Goal: Task Accomplishment & Management: Use online tool/utility

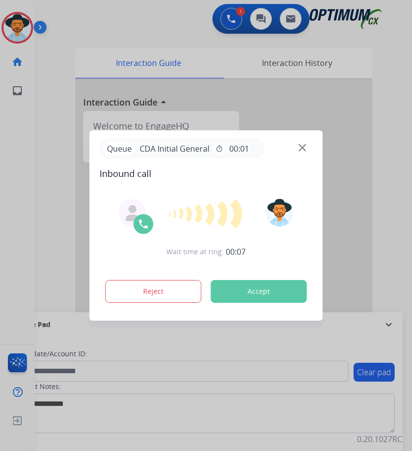
click at [157, 43] on div at bounding box center [206, 225] width 412 height 451
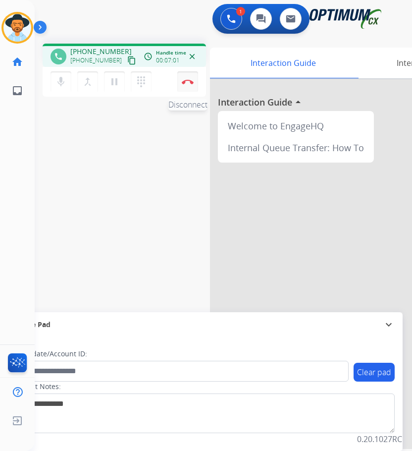
click at [185, 83] on img at bounding box center [188, 81] width 12 height 5
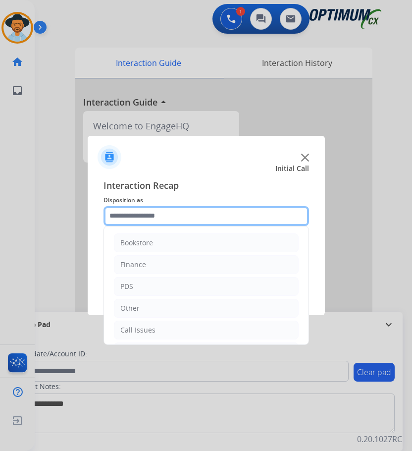
click at [206, 216] on input "text" at bounding box center [207, 216] width 206 height 20
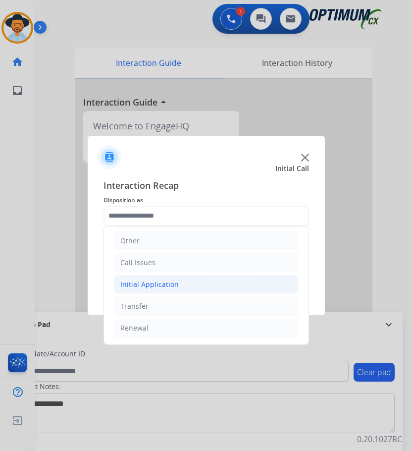
click at [161, 287] on div "Initial Application" at bounding box center [149, 284] width 58 height 10
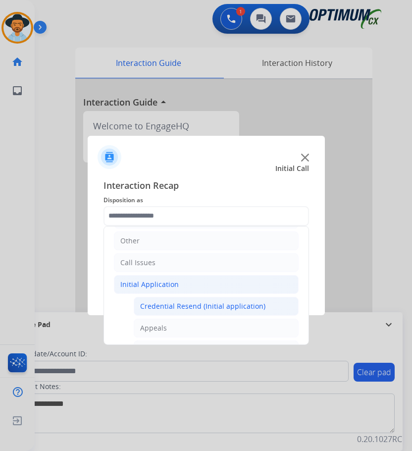
click at [158, 303] on div "Credential Resend (Initial application)" at bounding box center [202, 306] width 125 height 10
type input "**********"
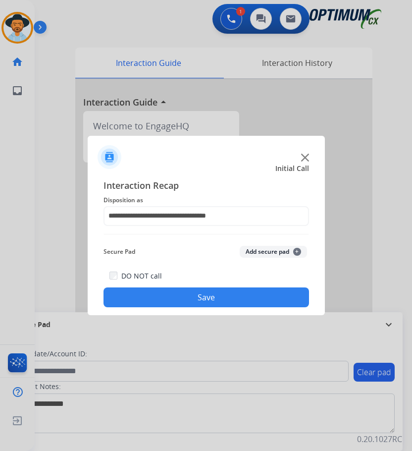
click at [377, 370] on div at bounding box center [206, 225] width 412 height 451
click at [279, 306] on button "Save" at bounding box center [207, 297] width 206 height 20
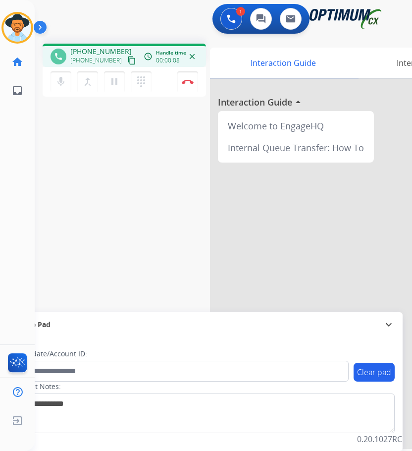
click at [100, 47] on span "+12024222185" at bounding box center [100, 52] width 61 height 10
copy span "12024222185"
click at [101, 51] on span "+12024222185" at bounding box center [100, 52] width 61 height 10
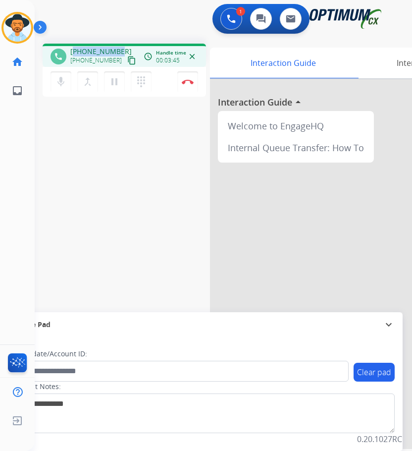
copy span "12024222185"
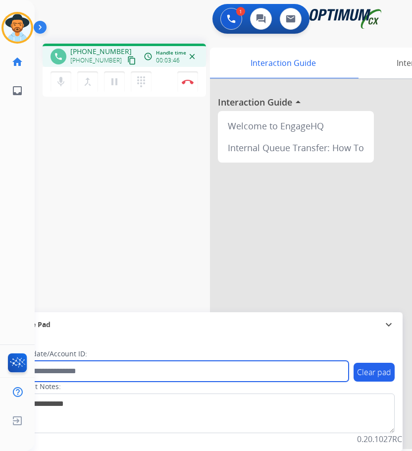
click at [62, 367] on input "text" at bounding box center [181, 371] width 336 height 21
paste input "**********"
type input "**********"
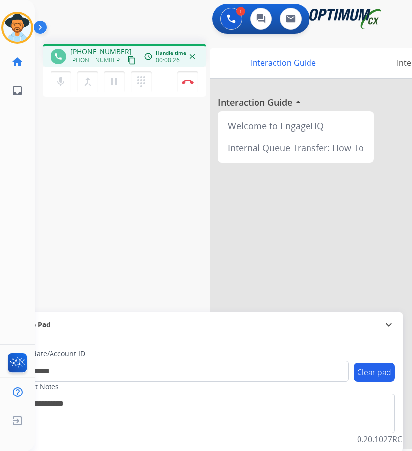
click at [172, 249] on div "**********" at bounding box center [212, 242] width 354 height 413
click at [184, 86] on button "Disconnect" at bounding box center [187, 81] width 21 height 21
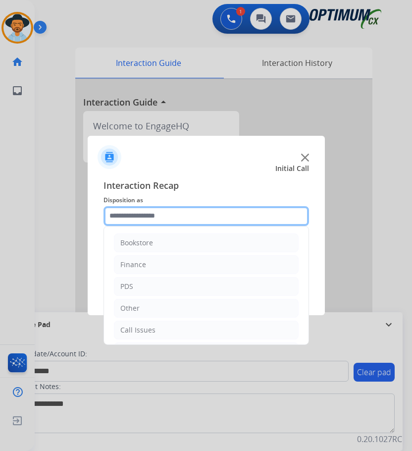
click at [223, 217] on input "text" at bounding box center [207, 216] width 206 height 20
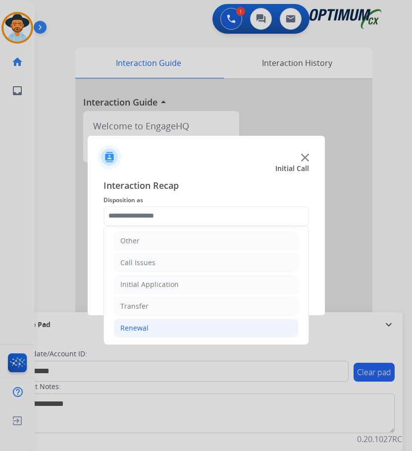
click at [148, 331] on li "Renewal" at bounding box center [206, 328] width 185 height 19
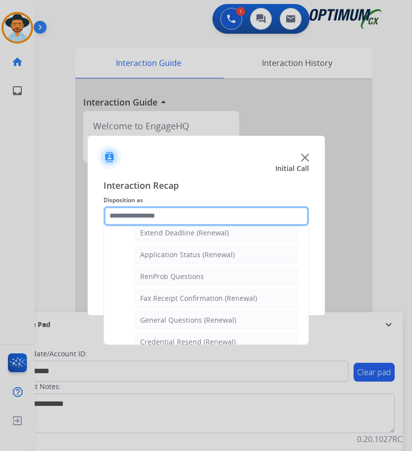
scroll to position [266, 0]
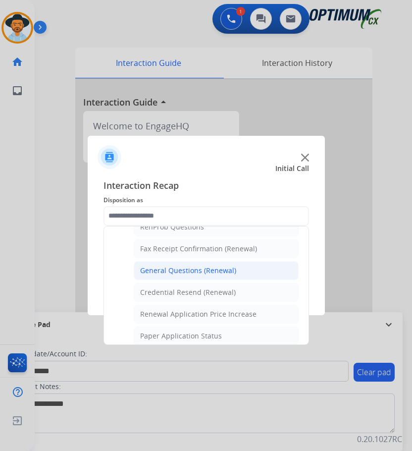
click at [177, 266] on div "General Questions (Renewal)" at bounding box center [188, 271] width 96 height 10
type input "**********"
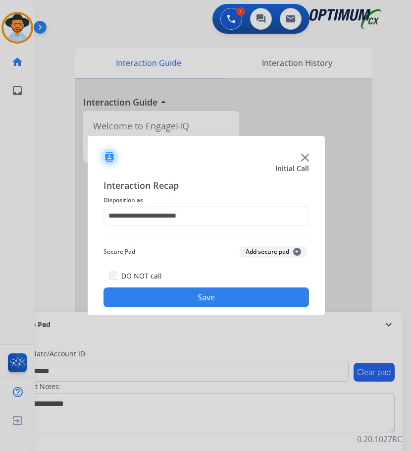
click at [165, 296] on button "Save" at bounding box center [207, 297] width 206 height 20
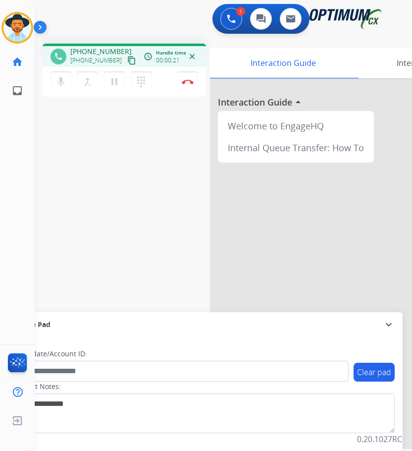
click at [155, 27] on div "1 Voice Interactions 0 Chat Interactions 0 Email Interactions" at bounding box center [216, 20] width 346 height 32
click at [89, 50] on span "+15512165974" at bounding box center [100, 52] width 61 height 10
copy span "15512165974"
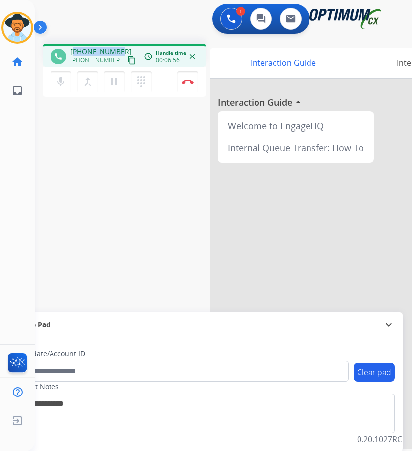
click at [107, 49] on span "+15512165974" at bounding box center [100, 52] width 61 height 10
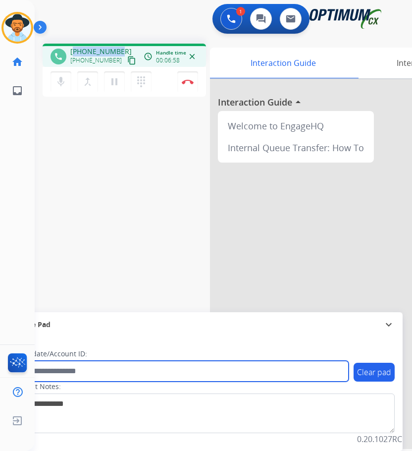
drag, startPoint x: 107, startPoint y: 49, endPoint x: 137, endPoint y: 368, distance: 320.5
click at [137, 368] on input "text" at bounding box center [181, 371] width 336 height 21
paste input "**********"
type input "**********"
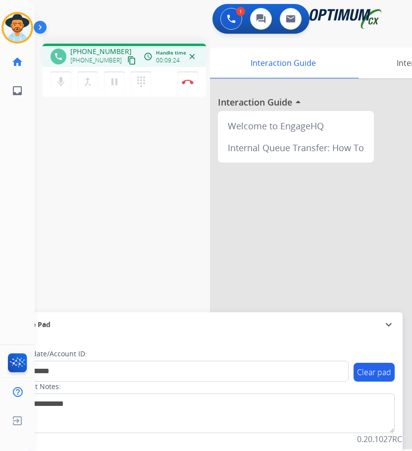
click at [117, 200] on div "**********" at bounding box center [212, 242] width 354 height 413
click at [187, 79] on img at bounding box center [188, 81] width 12 height 5
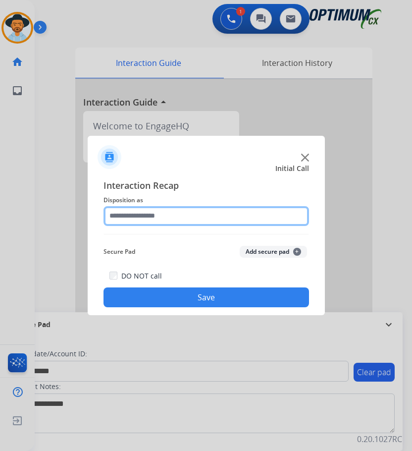
click at [180, 208] on input "text" at bounding box center [207, 216] width 206 height 20
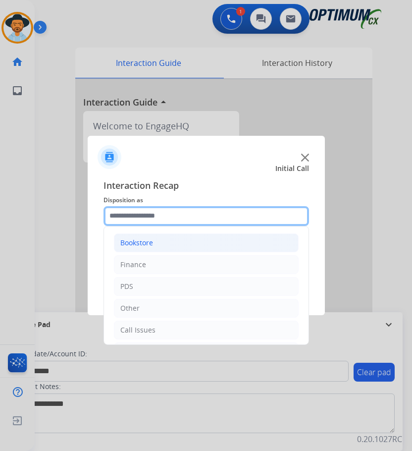
scroll to position [67, 0]
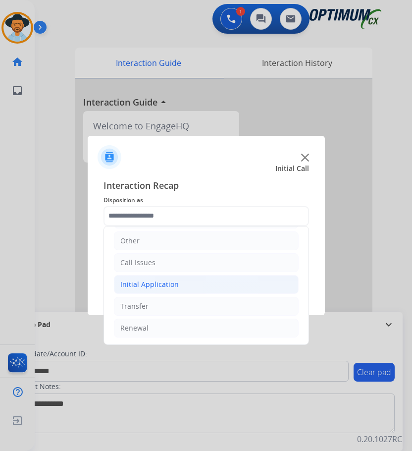
click at [161, 286] on div "Initial Application" at bounding box center [149, 284] width 58 height 10
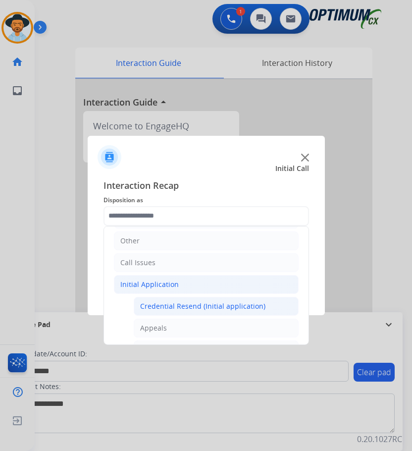
click at [172, 305] on div "Credential Resend (Initial application)" at bounding box center [202, 306] width 125 height 10
type input "**********"
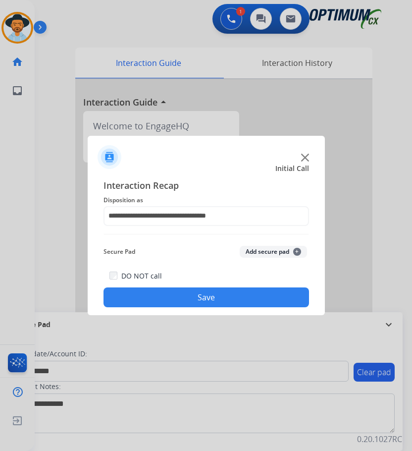
click at [177, 295] on button "Save" at bounding box center [207, 297] width 206 height 20
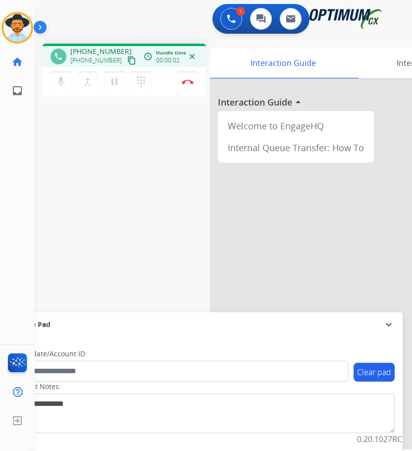
click at [160, 29] on div "1 Voice Interactions 0 Chat Interactions 0 Email Interactions" at bounding box center [216, 20] width 346 height 32
click at [98, 48] on span "+18148065405" at bounding box center [100, 52] width 61 height 10
copy span "18148065405"
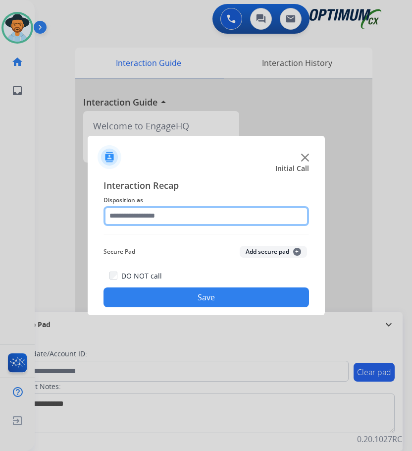
click at [166, 217] on input "text" at bounding box center [207, 216] width 206 height 20
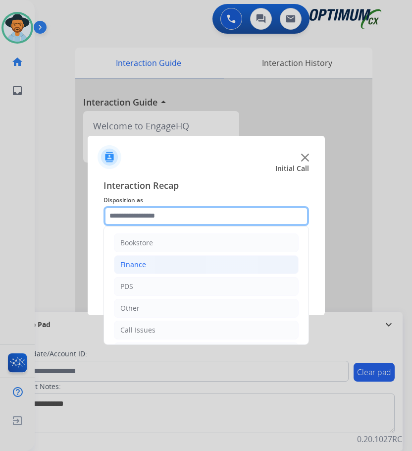
scroll to position [67, 0]
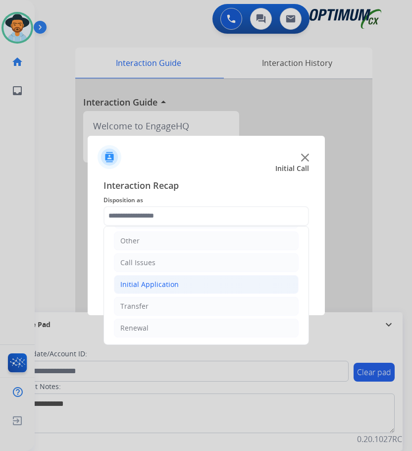
click at [160, 280] on div "Initial Application" at bounding box center [149, 284] width 58 height 10
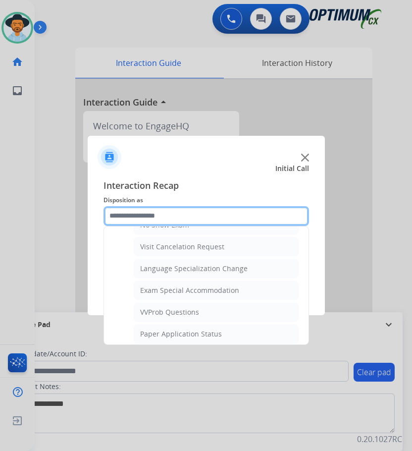
scroll to position [513, 0]
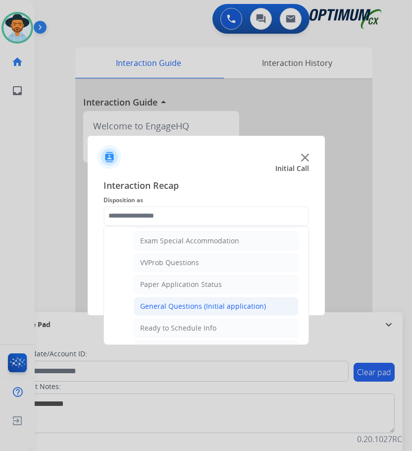
click at [171, 306] on div "General Questions (Initial application)" at bounding box center [203, 306] width 126 height 10
type input "**********"
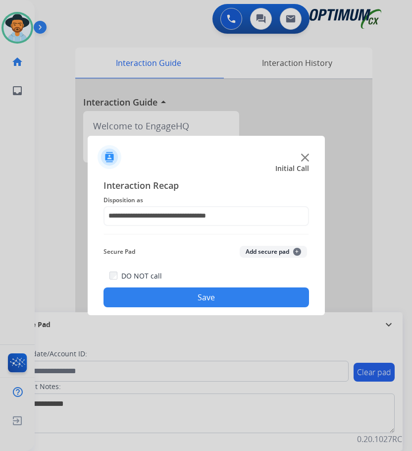
click at [174, 299] on button "Save" at bounding box center [207, 297] width 206 height 20
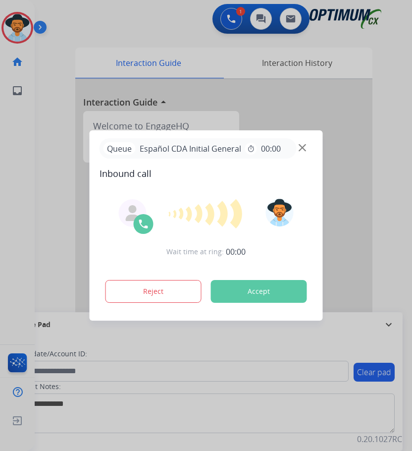
click at [108, 21] on div at bounding box center [206, 225] width 412 height 451
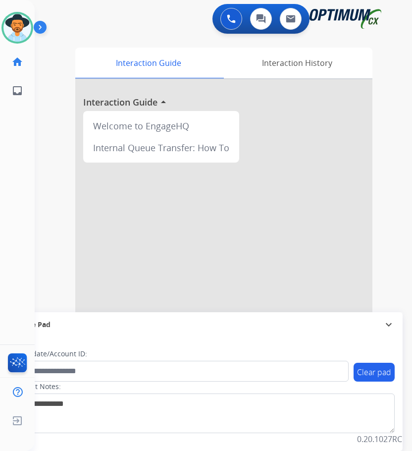
click at [187, 37] on div "swap_horiz Break voice bridge close_fullscreen Connect 3-Way Call merge_type Se…" at bounding box center [212, 242] width 354 height 413
click at [149, 36] on div "swap_horiz Break voice bridge close_fullscreen Connect 3-Way Call merge_type Se…" at bounding box center [212, 242] width 354 height 413
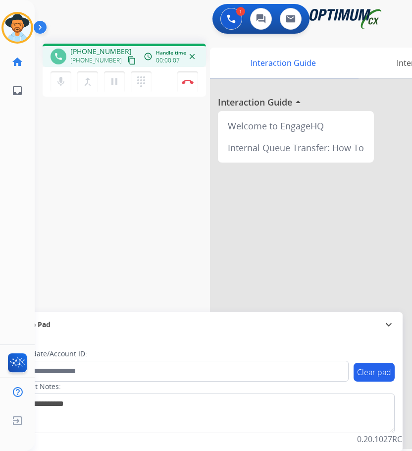
click at [136, 22] on div "1 Voice Interactions 0 Chat Interactions 0 Email Interactions" at bounding box center [216, 20] width 346 height 32
click at [104, 52] on span "+15634599857" at bounding box center [100, 52] width 61 height 10
copy span "15634599857"
click at [136, 30] on div "1 Voice Interactions 0 Chat Interactions 0 Email Interactions" at bounding box center [216, 20] width 346 height 32
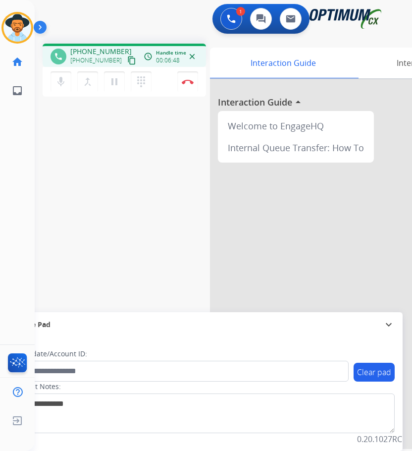
click at [140, 14] on div "1 Voice Interactions 0 Chat Interactions 0 Email Interactions" at bounding box center [216, 20] width 346 height 32
click at [61, 74] on button "mic Mute" at bounding box center [61, 81] width 21 height 21
click at [49, 79] on div "mic_off Mute merge_type Bridge pause Hold dialpad Dialpad Disconnect" at bounding box center [124, 82] width 163 height 30
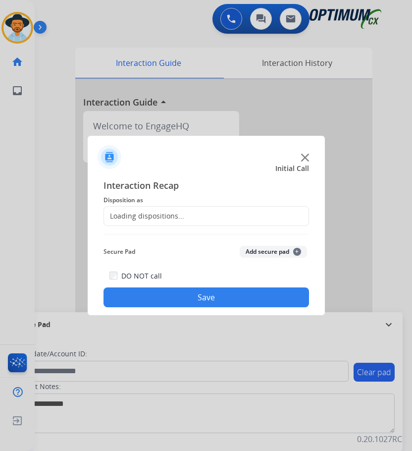
click at [59, 83] on div at bounding box center [206, 225] width 412 height 451
click at [173, 226] on div "Interaction Recap Disposition as Secure Pad Add secure pad + DO NOT call Save" at bounding box center [207, 242] width 206 height 129
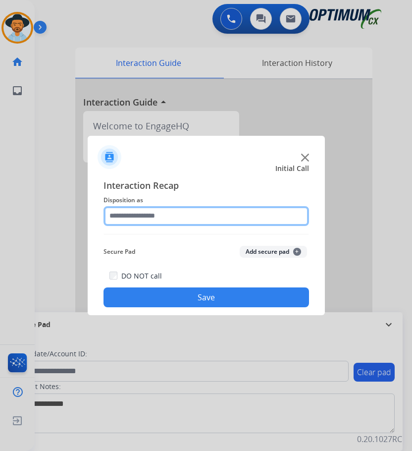
click at [217, 216] on input "text" at bounding box center [207, 216] width 206 height 20
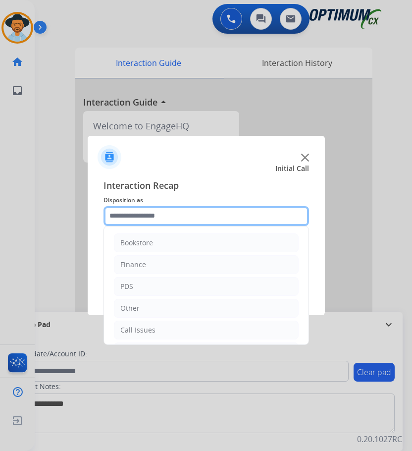
scroll to position [67, 0]
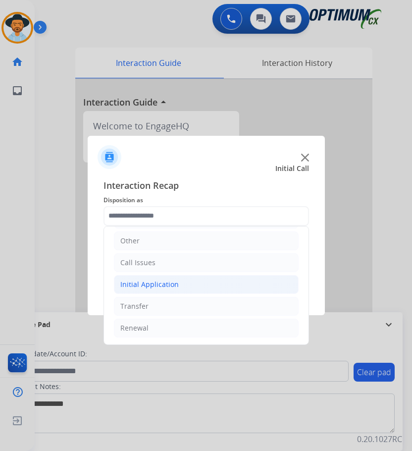
click at [193, 283] on li "Initial Application" at bounding box center [206, 284] width 185 height 19
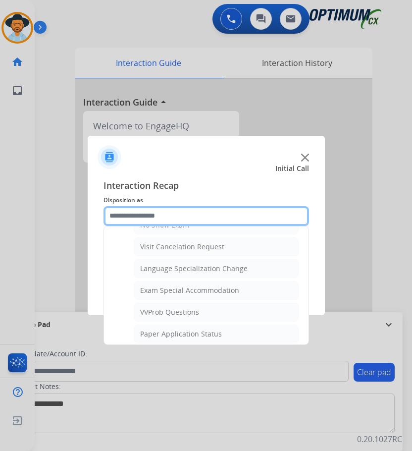
scroll to position [513, 0]
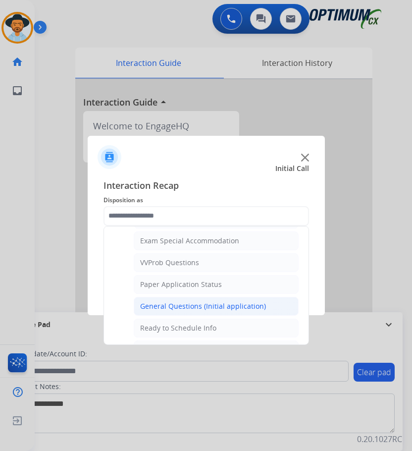
click at [203, 303] on div "General Questions (Initial application)" at bounding box center [203, 306] width 126 height 10
type input "**********"
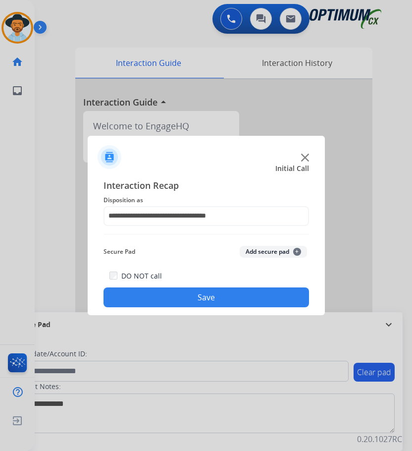
click at [178, 299] on button "Save" at bounding box center [207, 297] width 206 height 20
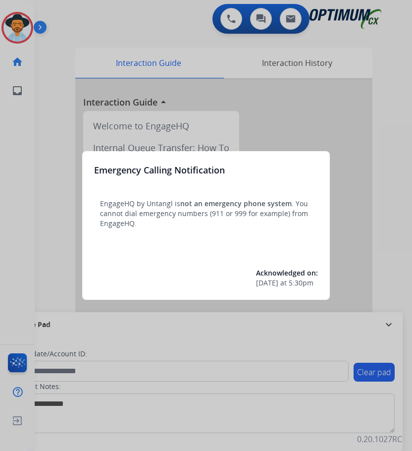
click at [146, 37] on div at bounding box center [206, 225] width 412 height 451
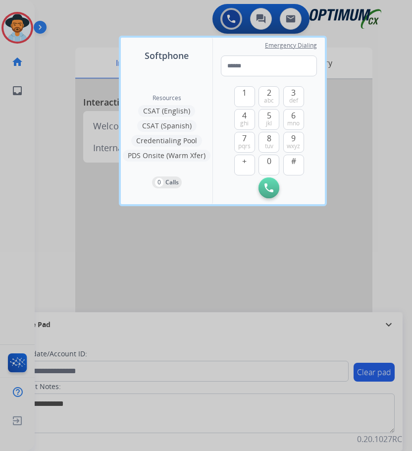
click at [119, 24] on div at bounding box center [206, 225] width 412 height 451
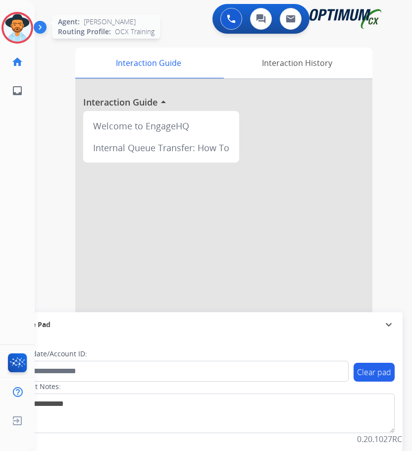
click at [29, 36] on div at bounding box center [17, 28] width 32 height 32
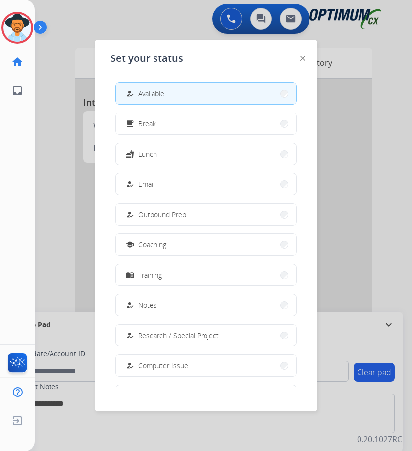
click at [161, 89] on span "Available" at bounding box center [151, 93] width 26 height 10
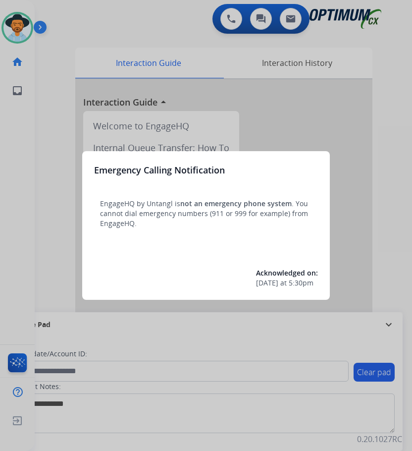
click at [27, 32] on div at bounding box center [206, 225] width 412 height 451
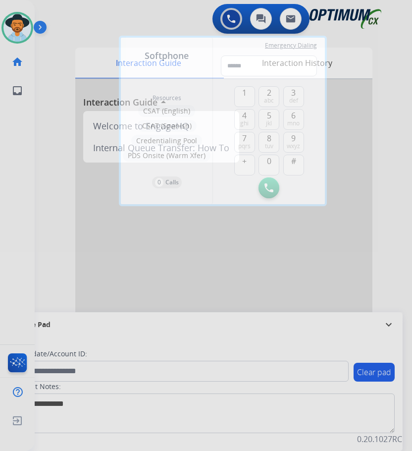
click at [17, 19] on div at bounding box center [206, 225] width 412 height 451
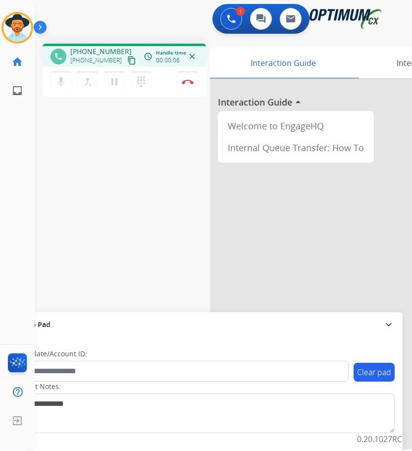
click at [98, 48] on span "+12029319197" at bounding box center [100, 52] width 61 height 10
copy span "12029319197"
click at [140, 27] on div "1 Voice Interactions 0 Chat Interactions 0 Email Interactions" at bounding box center [216, 20] width 346 height 32
click at [99, 52] on span "+12029319197" at bounding box center [100, 52] width 61 height 10
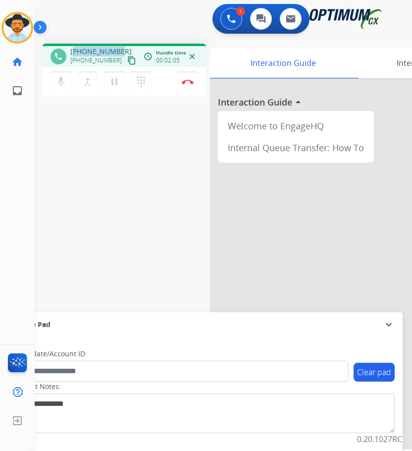
click at [99, 52] on span "+12029319197" at bounding box center [100, 52] width 61 height 10
copy span "12029319197"
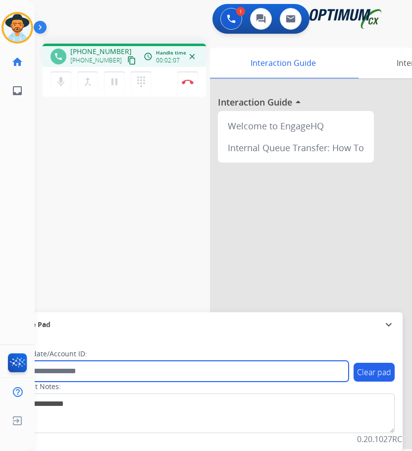
click at [98, 372] on input "text" at bounding box center [181, 371] width 336 height 21
paste input "**********"
type input "**********"
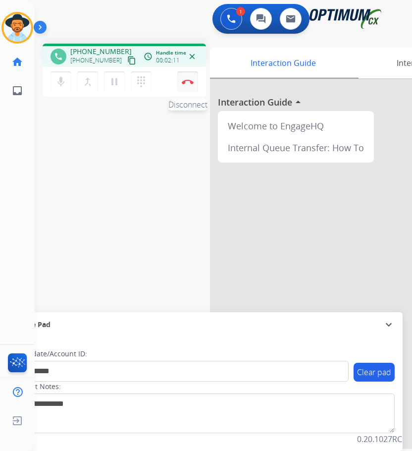
click at [185, 81] on img at bounding box center [188, 81] width 12 height 5
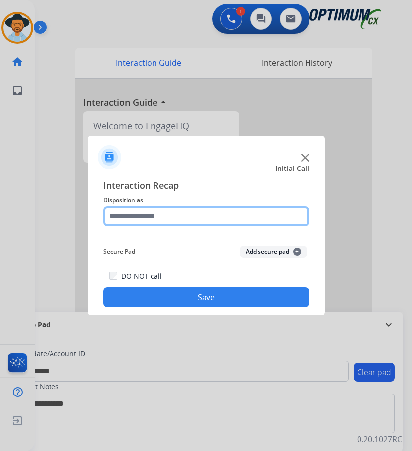
click at [171, 222] on input "text" at bounding box center [207, 216] width 206 height 20
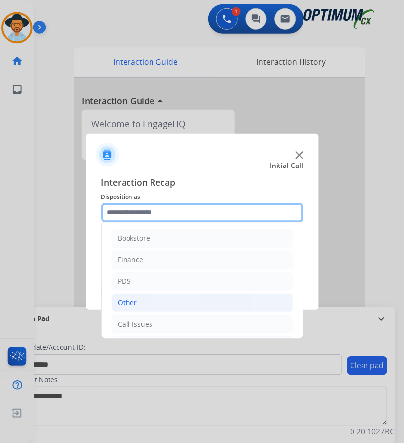
scroll to position [67, 0]
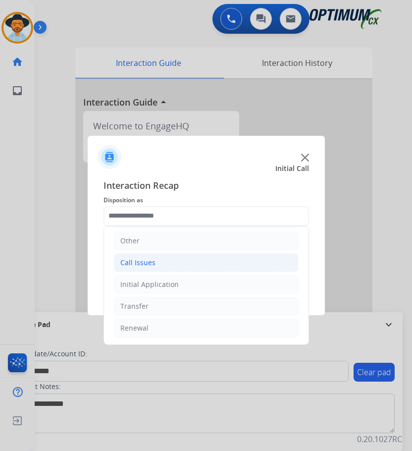
click at [160, 266] on li "Call Issues" at bounding box center [206, 262] width 185 height 19
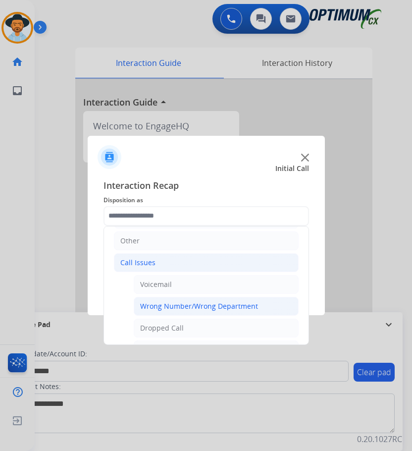
click at [182, 309] on div "Wrong Number/Wrong Department" at bounding box center [199, 306] width 118 height 10
type input "**********"
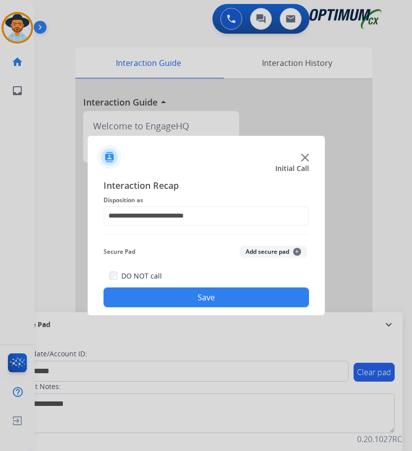
click at [217, 300] on button "Save" at bounding box center [207, 297] width 206 height 20
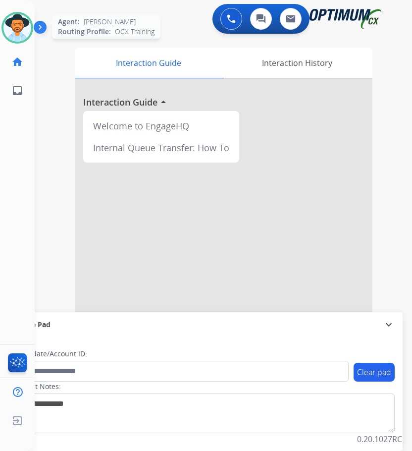
click at [18, 23] on img at bounding box center [17, 28] width 28 height 28
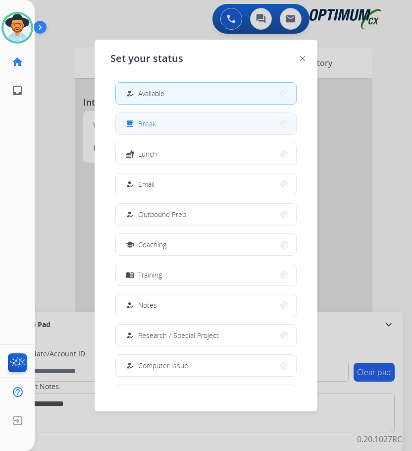
click at [147, 123] on span "Break" at bounding box center [147, 123] width 18 height 10
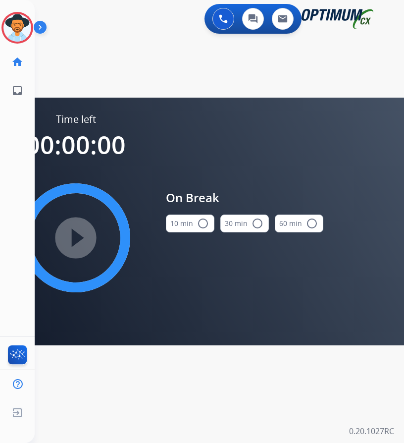
click at [201, 215] on button "10 min radio_button_unchecked" at bounding box center [190, 224] width 49 height 18
click at [82, 234] on mat-icon "play_circle_filled" at bounding box center [76, 238] width 12 height 12
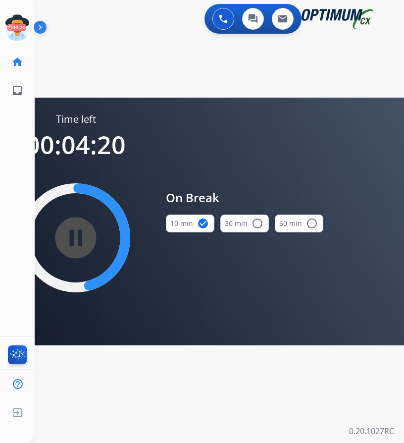
scroll to position [8, 0]
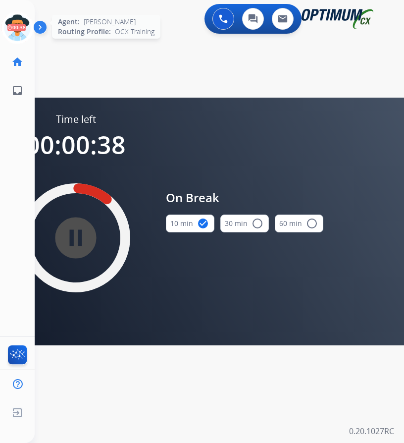
click at [15, 31] on icon at bounding box center [17, 28] width 32 height 32
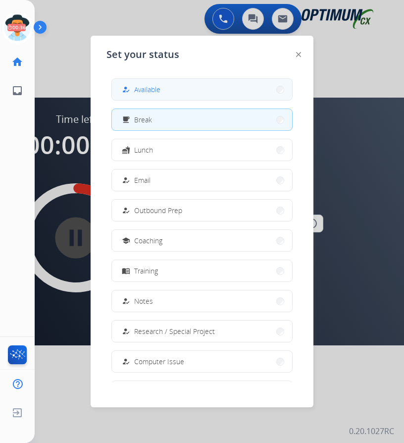
click at [157, 84] on span "Available" at bounding box center [147, 89] width 26 height 10
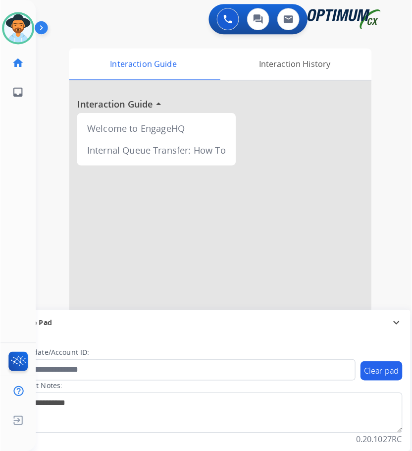
scroll to position [0, 0]
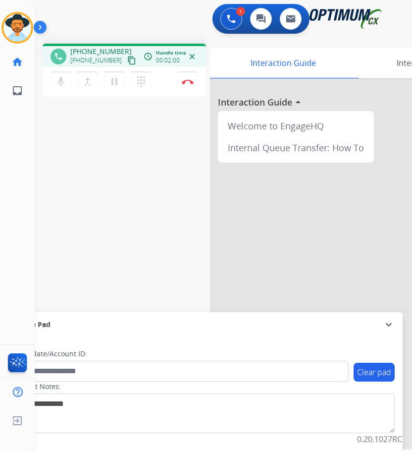
click at [104, 19] on div "1 Voice Interactions 0 Chat Interactions 0 Email Interactions" at bounding box center [216, 20] width 346 height 32
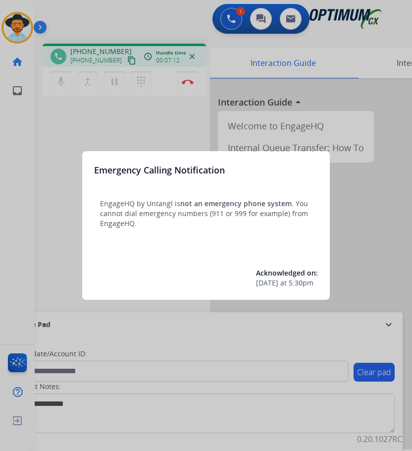
click at [109, 19] on div at bounding box center [206, 225] width 412 height 451
click at [98, 48] on div at bounding box center [206, 225] width 412 height 451
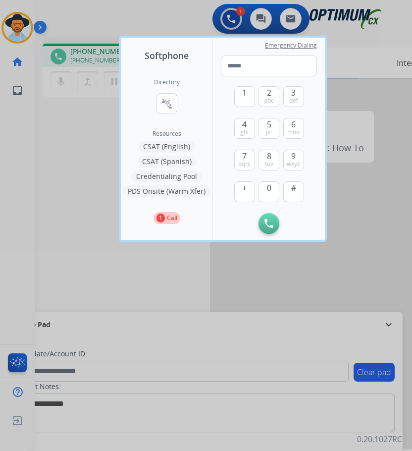
click at [98, 48] on div at bounding box center [206, 225] width 412 height 451
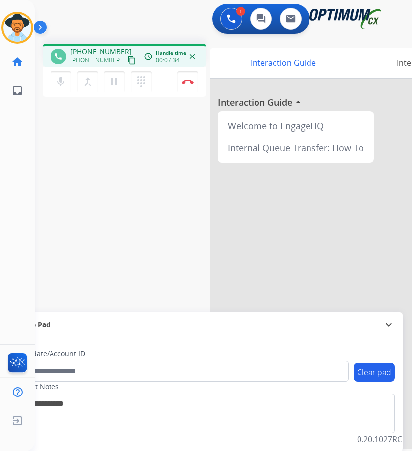
click at [98, 47] on span "[PHONE_NUMBER]" at bounding box center [100, 52] width 61 height 10
copy span "17135625787"
click at [70, 186] on div "phone [PHONE_NUMBER] [PHONE_NUMBER] content_copy access_time Call metrics Queue…" at bounding box center [212, 242] width 354 height 413
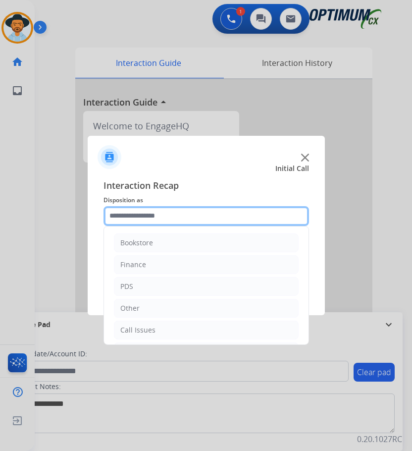
click at [217, 223] on input "text" at bounding box center [207, 216] width 206 height 20
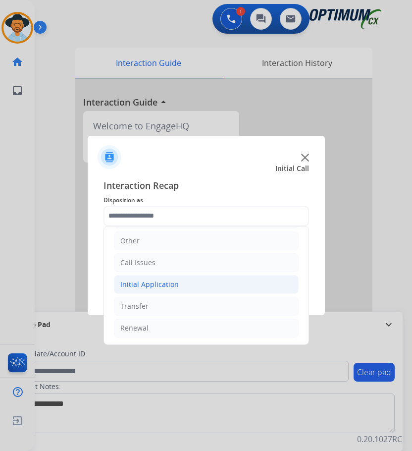
click at [167, 286] on div "Initial Application" at bounding box center [149, 284] width 58 height 10
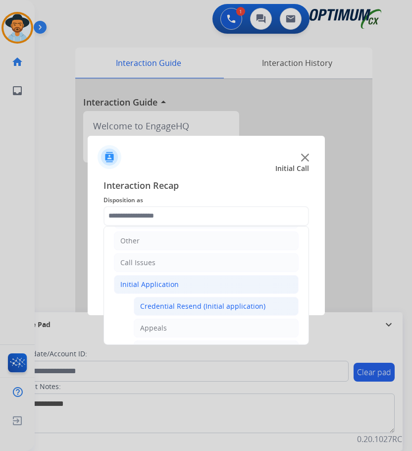
click at [199, 307] on div "Credential Resend (Initial application)" at bounding box center [202, 306] width 125 height 10
type input "**********"
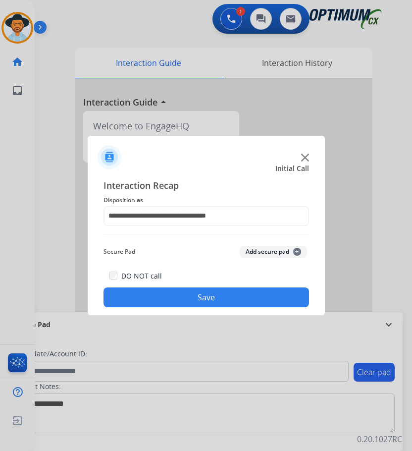
click at [215, 300] on button "Save" at bounding box center [207, 297] width 206 height 20
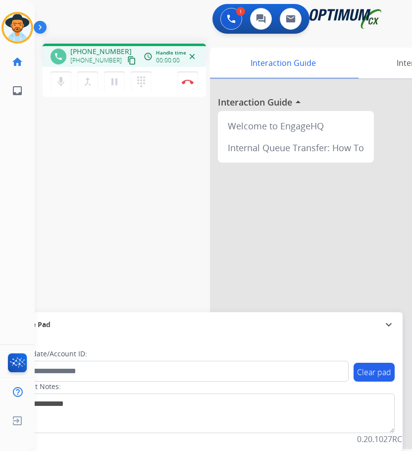
click at [140, 29] on div "1 Voice Interactions 0 Chat Interactions 0 Email Interactions" at bounding box center [216, 20] width 346 height 32
click at [94, 46] on div "phone +17202715281 +17202715281 content_copy access_time Call metrics Queue 00:…" at bounding box center [124, 55] width 163 height 23
copy span "17202715281"
click at [130, 232] on div "phone +17202715281 +17202715281 content_copy access_time Call metrics Queue 00:…" at bounding box center [212, 242] width 354 height 413
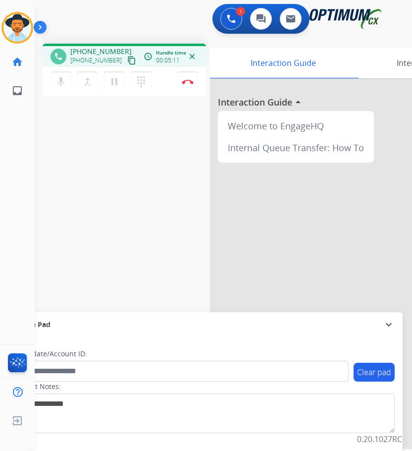
click at [97, 52] on span "+17202715281" at bounding box center [100, 52] width 61 height 10
copy span "17202715281"
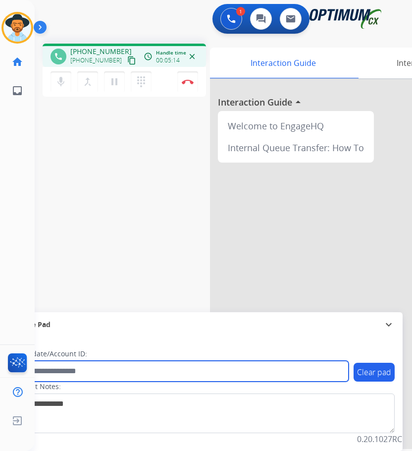
click at [91, 373] on input "text" at bounding box center [181, 371] width 336 height 21
paste input "**********"
type input "**********"
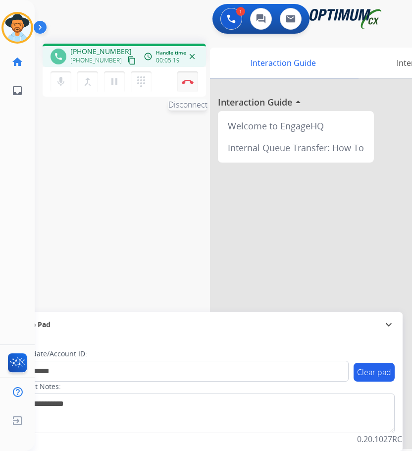
click at [186, 88] on button "Disconnect" at bounding box center [187, 81] width 21 height 21
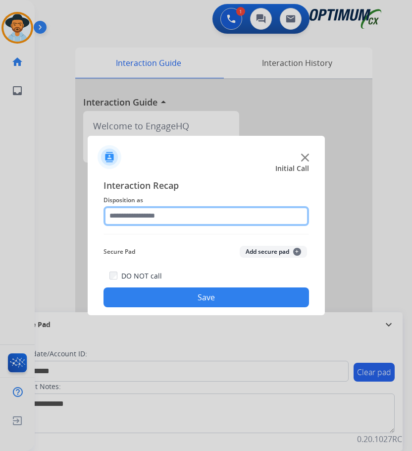
click at [186, 214] on input "text" at bounding box center [207, 216] width 206 height 20
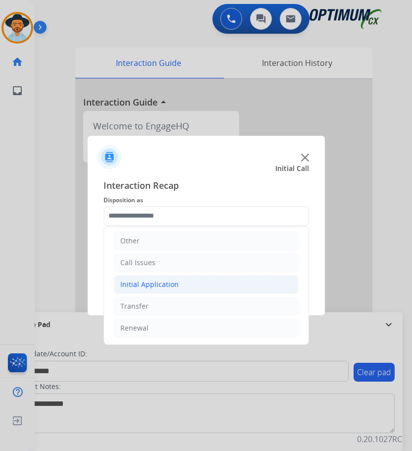
click at [167, 286] on div "Initial Application" at bounding box center [149, 284] width 58 height 10
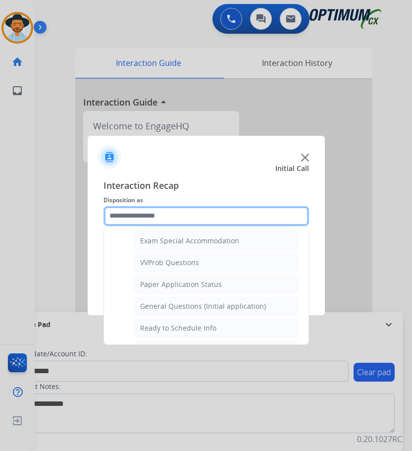
scroll to position [563, 0]
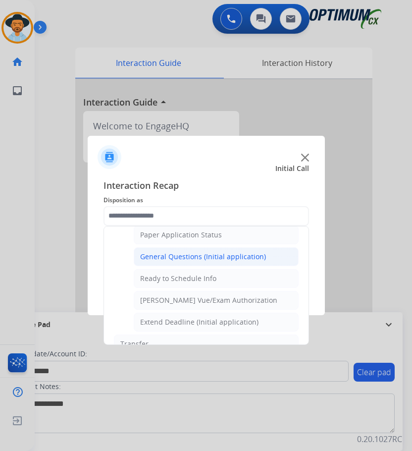
click at [190, 258] on div "General Questions (Initial application)" at bounding box center [203, 257] width 126 height 10
type input "**********"
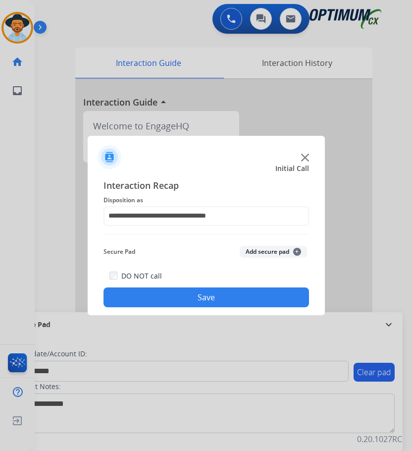
click at [158, 300] on button "Save" at bounding box center [207, 297] width 206 height 20
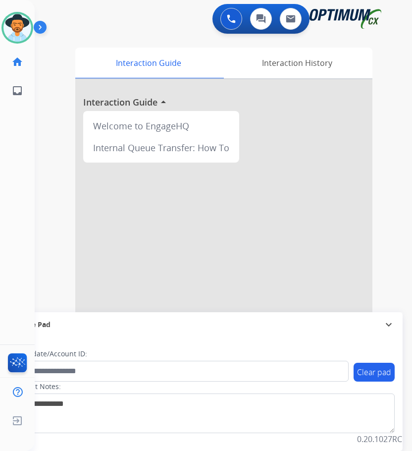
click at [189, 37] on div "swap_horiz Break voice bridge close_fullscreen Connect 3-Way Call merge_type Se…" at bounding box center [212, 242] width 354 height 413
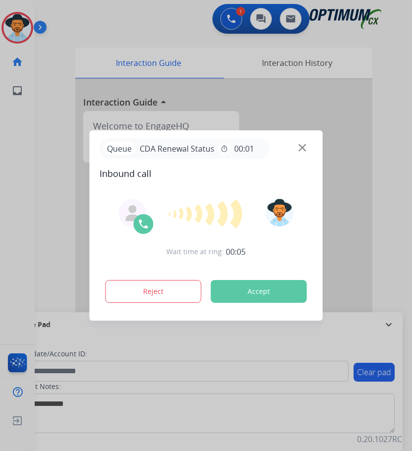
click at [81, 21] on div at bounding box center [206, 225] width 412 height 451
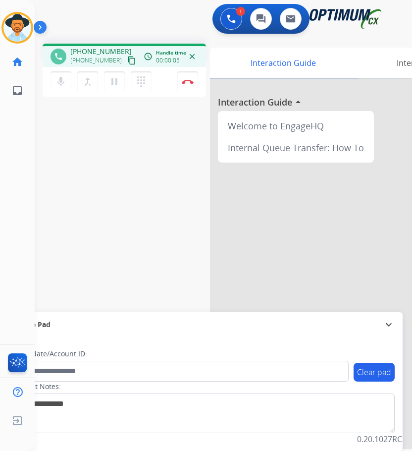
click at [96, 49] on span "+12814945437" at bounding box center [100, 52] width 61 height 10
drag, startPoint x: 96, startPoint y: 49, endPoint x: 94, endPoint y: 56, distance: 7.4
drag, startPoint x: 94, startPoint y: 56, endPoint x: 99, endPoint y: 49, distance: 8.5
copy span "12814945437"
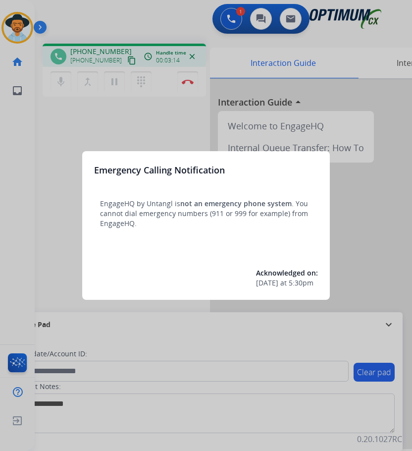
click at [151, 26] on div at bounding box center [206, 225] width 412 height 451
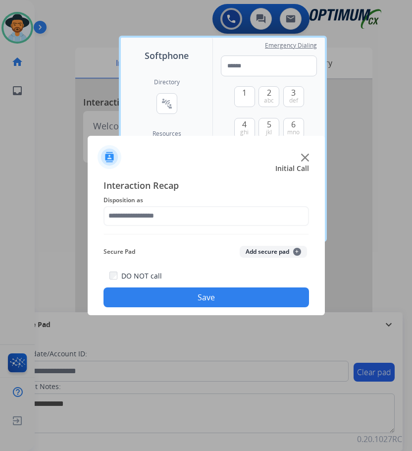
click at [205, 37] on div "Softphone Directory connect_without_contact Resource Directory Resources CSAT (…" at bounding box center [223, 139] width 208 height 206
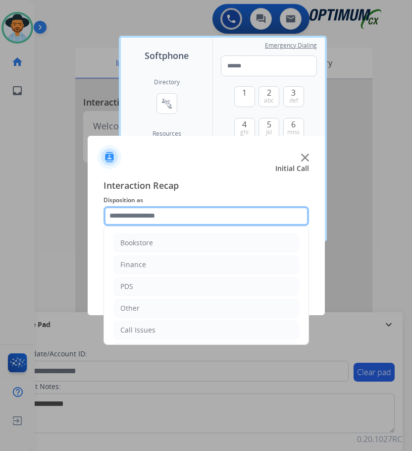
click at [174, 216] on input "text" at bounding box center [207, 216] width 206 height 20
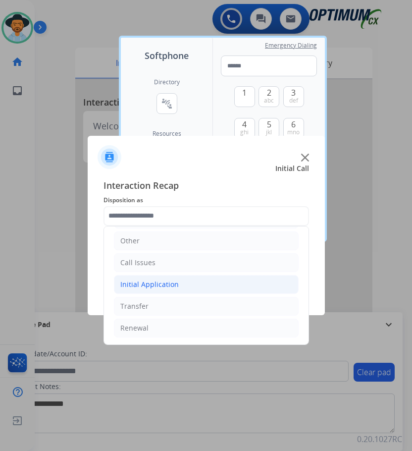
click at [171, 281] on div "Initial Application" at bounding box center [149, 284] width 58 height 10
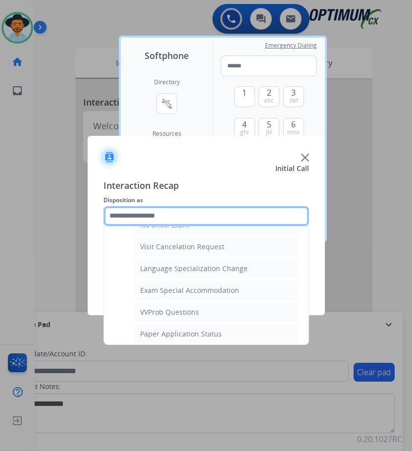
scroll to position [563, 0]
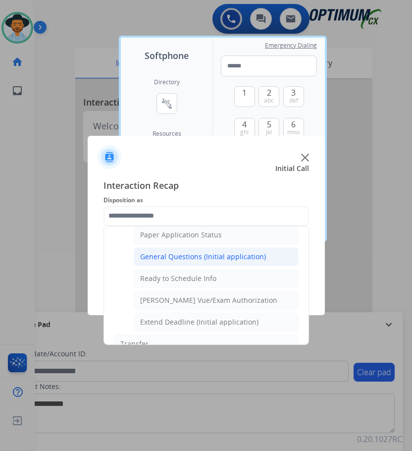
click at [187, 258] on div "General Questions (Initial application)" at bounding box center [203, 257] width 126 height 10
type input "**********"
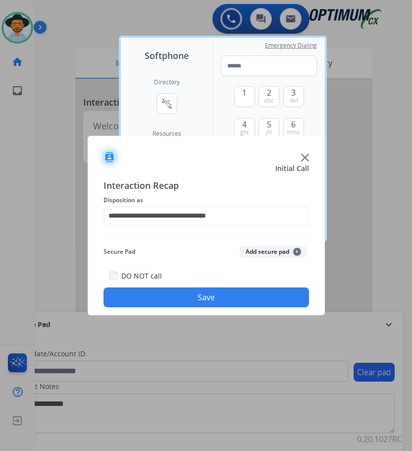
click at [168, 296] on button "Save" at bounding box center [207, 297] width 206 height 20
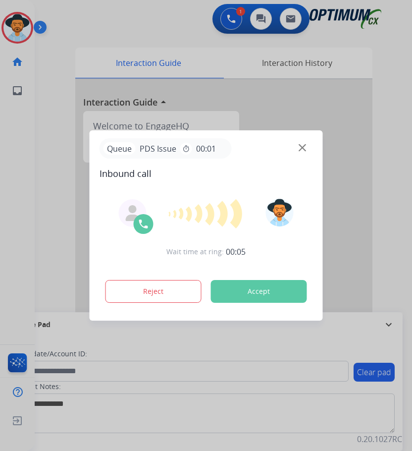
click at [134, 31] on div at bounding box center [206, 225] width 412 height 451
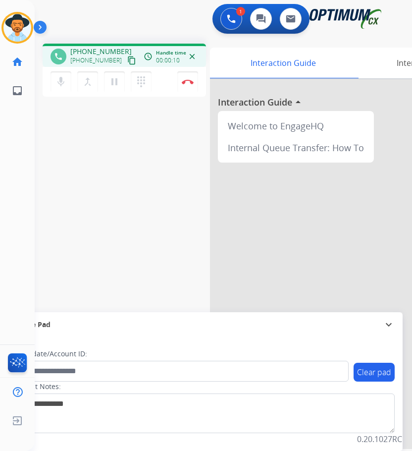
click at [92, 51] on span "[PHONE_NUMBER]" at bounding box center [100, 52] width 61 height 10
copy span "17203336712"
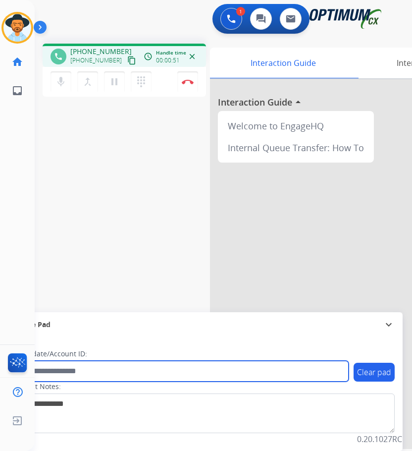
click at [209, 373] on input "text" at bounding box center [181, 371] width 336 height 21
click at [47, 369] on input "**********" at bounding box center [181, 371] width 336 height 21
type input "**********"
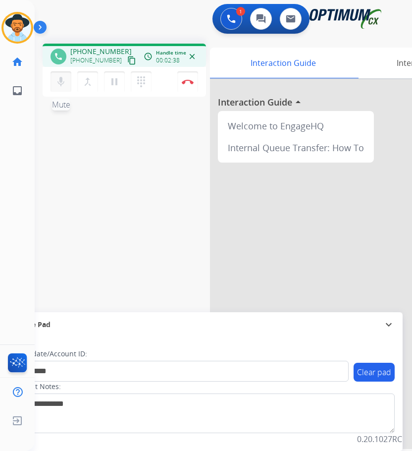
click at [66, 81] on mat-icon "mic" at bounding box center [61, 82] width 12 height 12
click at [61, 83] on mat-icon "mic_off" at bounding box center [61, 82] width 12 height 12
click at [113, 81] on mat-icon "pause" at bounding box center [114, 82] width 12 height 12
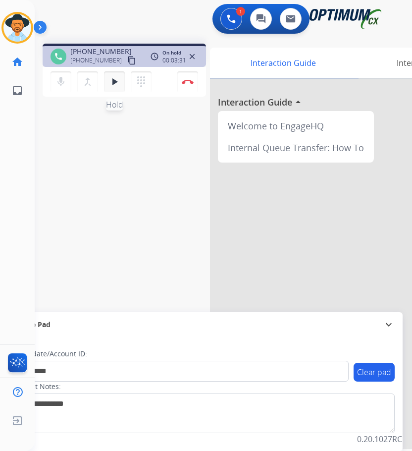
click at [113, 85] on mat-icon "play_arrow" at bounding box center [114, 82] width 12 height 12
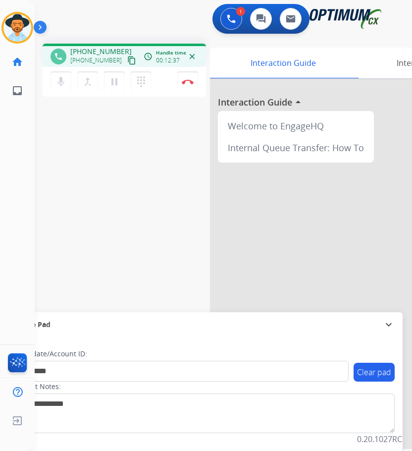
click at [109, 52] on span "+17203336712" at bounding box center [100, 52] width 61 height 10
copy span "17203336712"
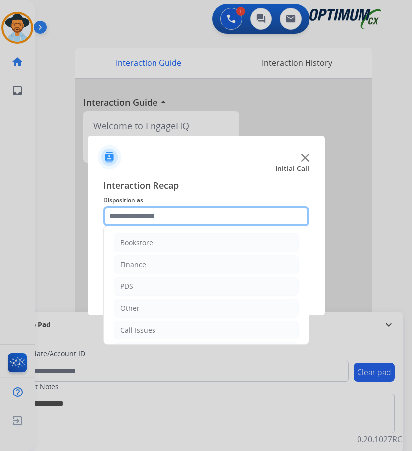
click at [178, 210] on input "text" at bounding box center [207, 216] width 206 height 20
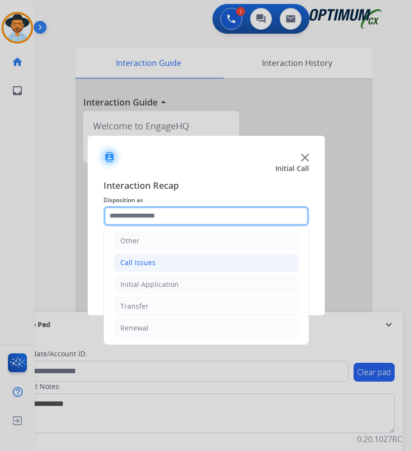
scroll to position [18, 0]
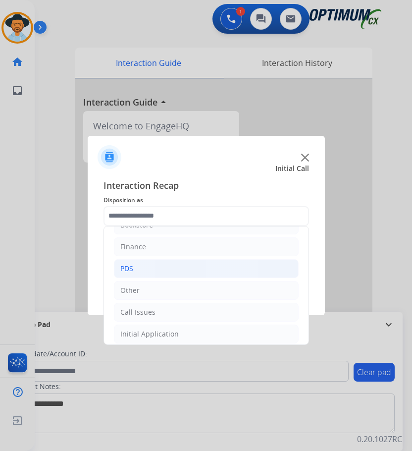
click at [134, 266] on li "PDS" at bounding box center [206, 268] width 185 height 19
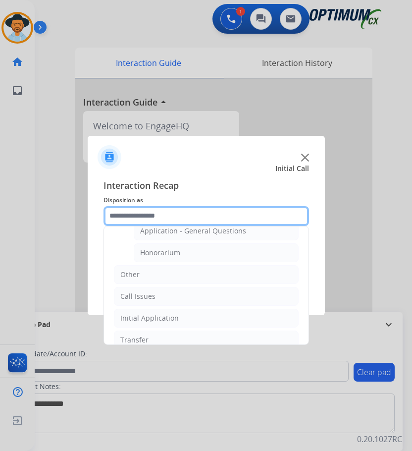
scroll to position [216, 0]
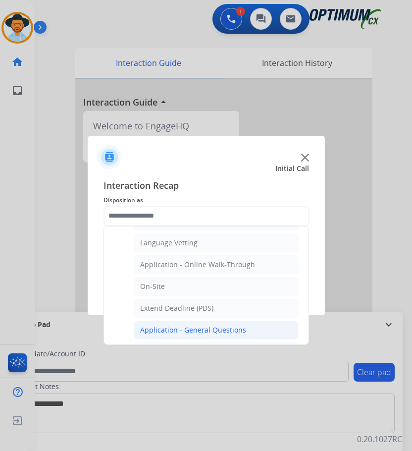
click at [194, 328] on div "Application - General Questions" at bounding box center [193, 330] width 106 height 10
type input "**********"
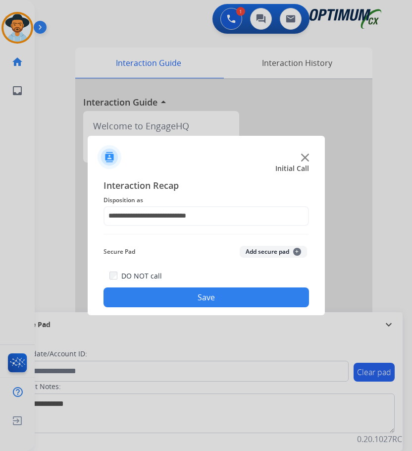
click at [194, 301] on button "Save" at bounding box center [207, 297] width 206 height 20
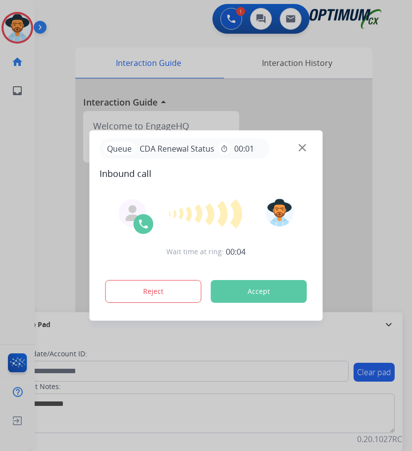
click at [116, 12] on div at bounding box center [206, 225] width 412 height 451
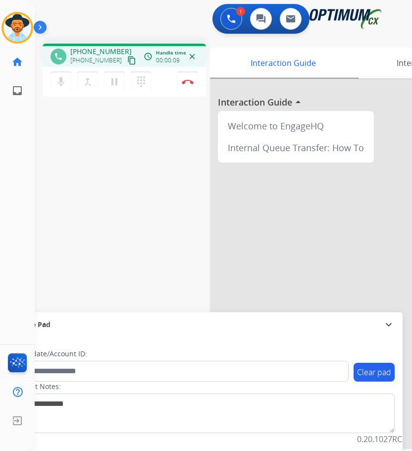
click at [107, 50] on span "[PHONE_NUMBER]" at bounding box center [100, 52] width 61 height 10
copy span "19542347729"
click at [92, 48] on span "[PHONE_NUMBER]" at bounding box center [100, 52] width 61 height 10
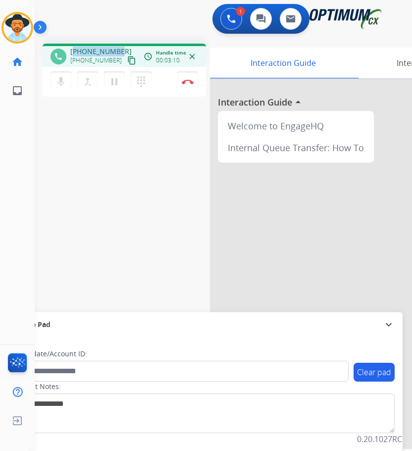
click at [86, 47] on span "[PHONE_NUMBER]" at bounding box center [100, 52] width 61 height 10
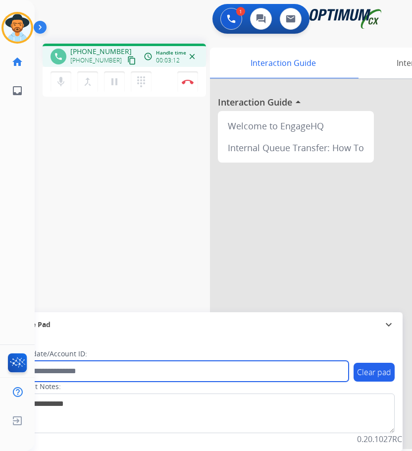
click at [107, 368] on input "text" at bounding box center [181, 371] width 336 height 21
paste input "**********"
type input "**********"
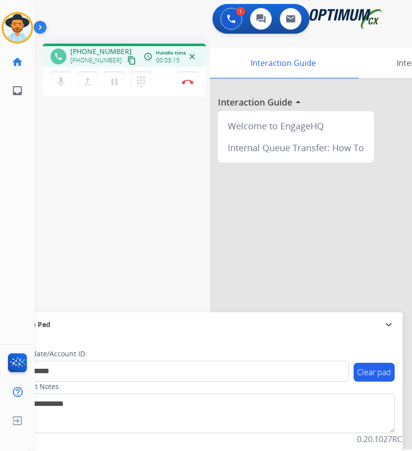
click at [174, 248] on div "**********" at bounding box center [212, 242] width 354 height 413
click at [125, 200] on div "**********" at bounding box center [212, 242] width 354 height 413
click at [105, 194] on div "**********" at bounding box center [212, 242] width 354 height 413
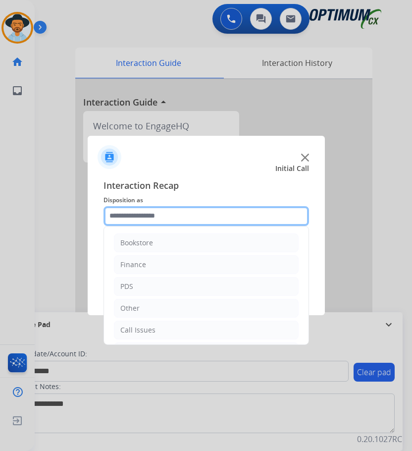
click at [193, 225] on input "text" at bounding box center [207, 216] width 206 height 20
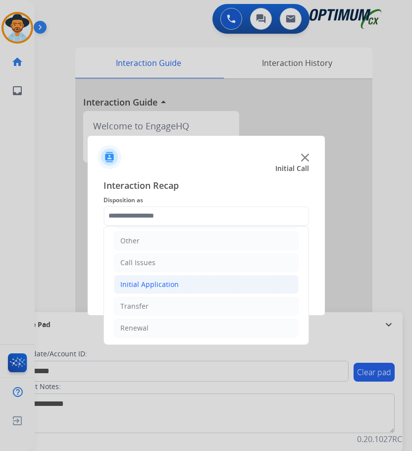
click at [183, 283] on li "Initial Application" at bounding box center [206, 284] width 185 height 19
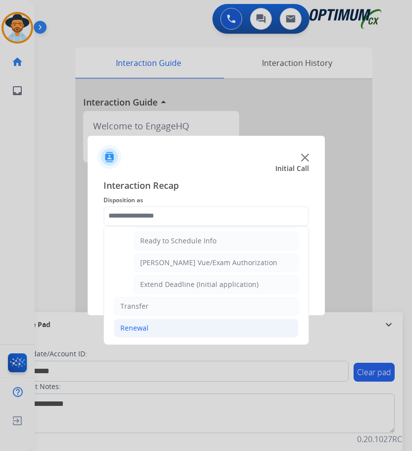
click at [143, 330] on div "Renewal" at bounding box center [134, 328] width 28 height 10
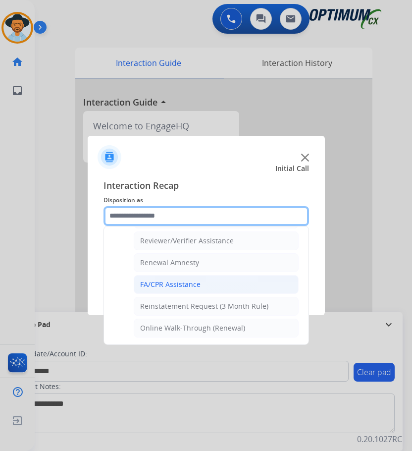
scroll to position [283, 0]
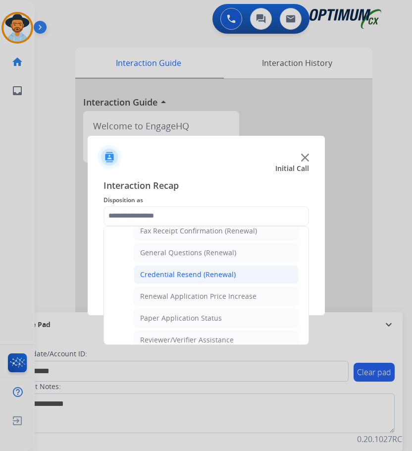
click at [212, 268] on li "Credential Resend (Renewal)" at bounding box center [216, 274] width 165 height 19
type input "**********"
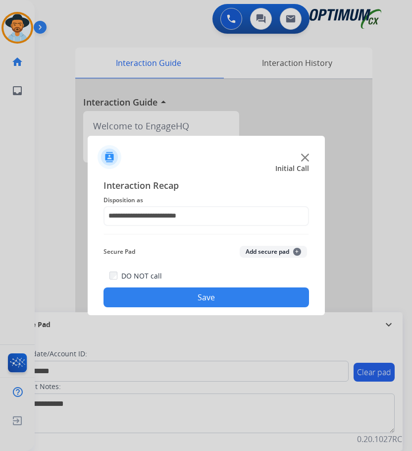
click at [180, 297] on button "Save" at bounding box center [207, 297] width 206 height 20
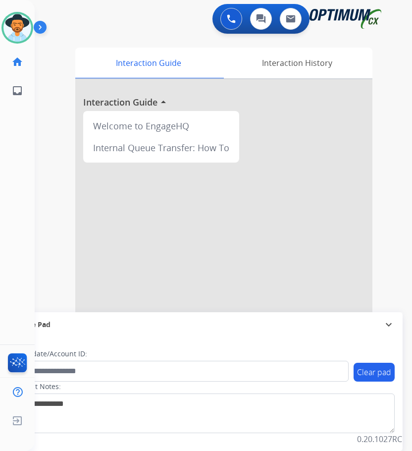
click at [148, 32] on div "0 Voice Interactions 0 Chat Interactions 0 Email Interactions" at bounding box center [216, 20] width 346 height 32
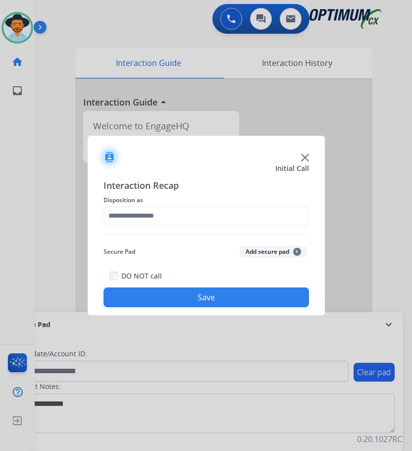
click at [108, 30] on div at bounding box center [206, 225] width 412 height 451
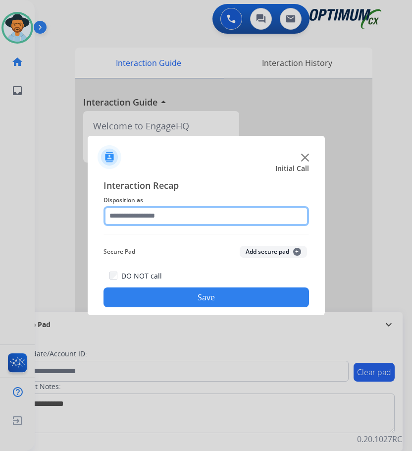
click at [198, 216] on input "text" at bounding box center [207, 216] width 206 height 20
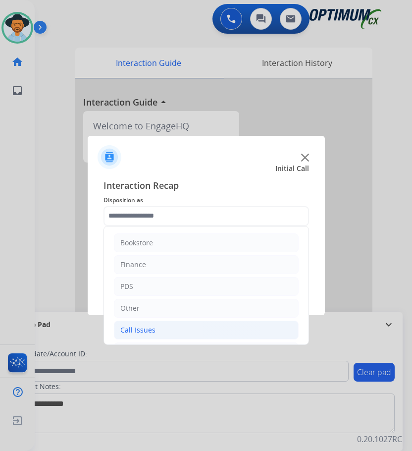
click at [162, 324] on li "Call Issues" at bounding box center [206, 330] width 185 height 19
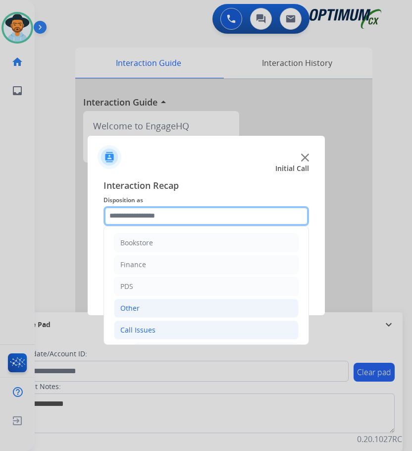
scroll to position [176, 0]
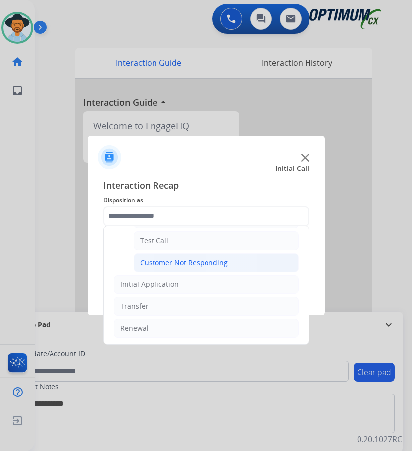
click at [187, 261] on div "Customer Not Responding" at bounding box center [184, 263] width 88 height 10
type input "**********"
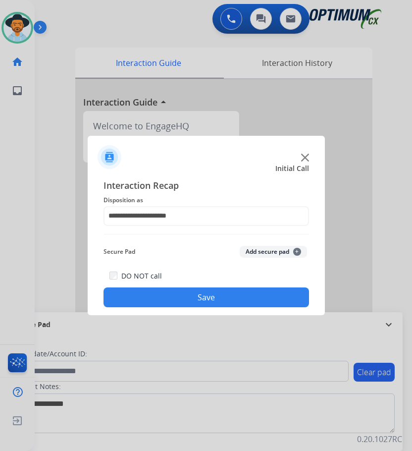
click at [168, 297] on button "Save" at bounding box center [207, 297] width 206 height 20
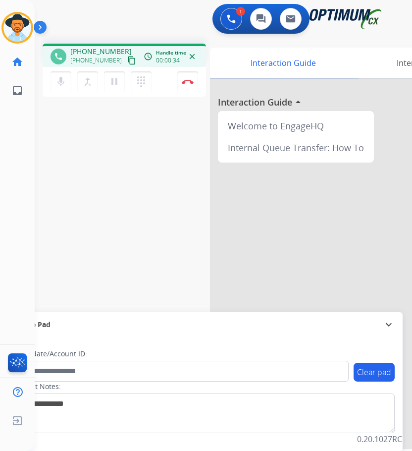
click at [122, 16] on div "1 Voice Interactions 0 Chat Interactions 0 Email Interactions" at bounding box center [216, 20] width 346 height 32
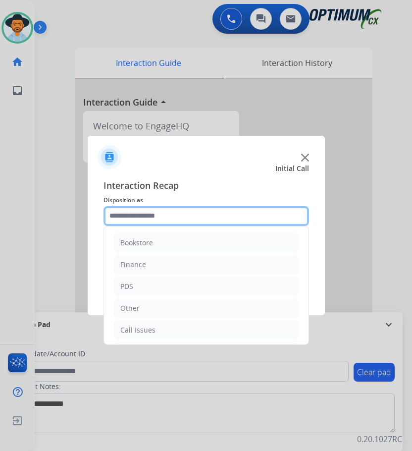
click at [186, 212] on input "text" at bounding box center [207, 216] width 206 height 20
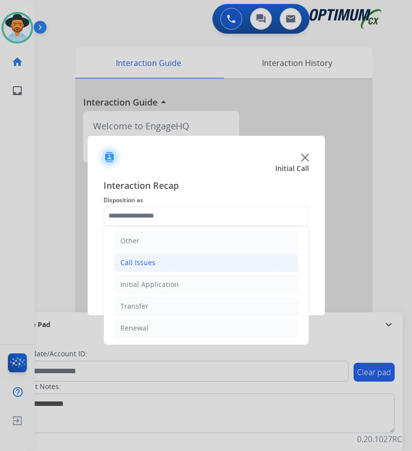
click at [156, 269] on li "Call Issues" at bounding box center [206, 262] width 185 height 19
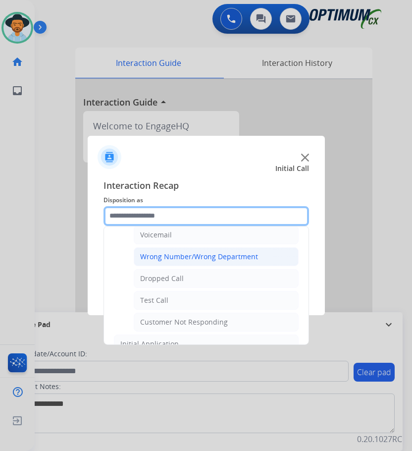
scroll to position [166, 0]
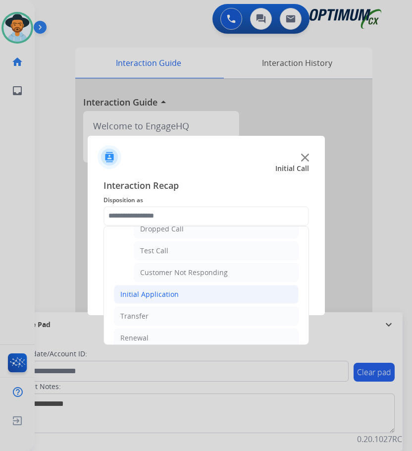
click at [164, 294] on div "Initial Application" at bounding box center [149, 294] width 58 height 10
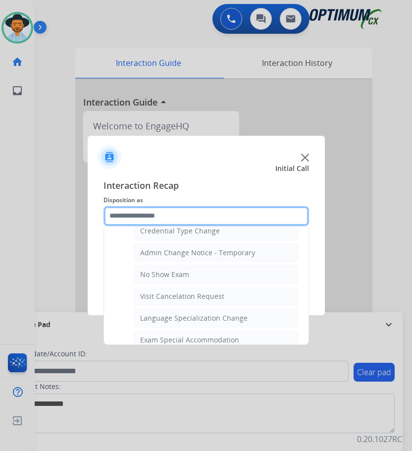
scroll to position [563, 0]
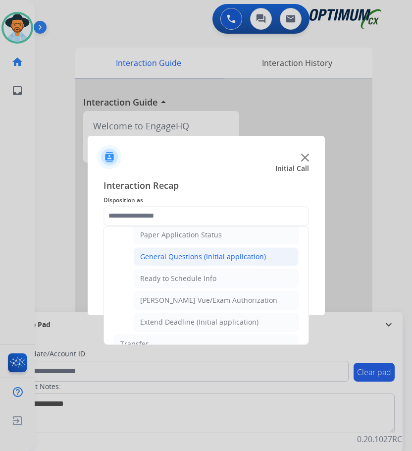
click at [198, 260] on div "General Questions (Initial application)" at bounding box center [203, 257] width 126 height 10
type input "**********"
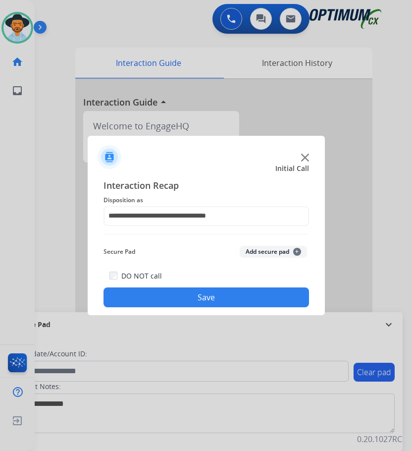
click at [160, 296] on button "Save" at bounding box center [207, 297] width 206 height 20
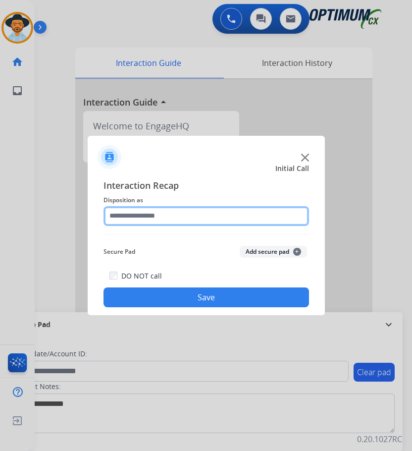
click at [215, 216] on input "text" at bounding box center [207, 216] width 206 height 20
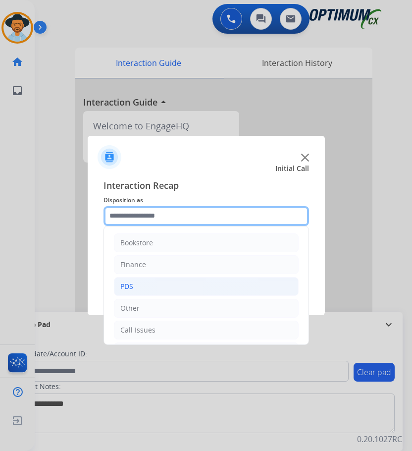
scroll to position [67, 0]
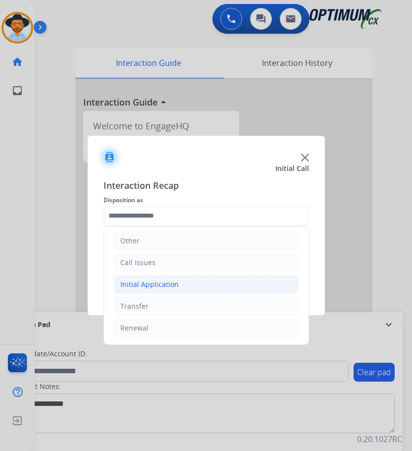
click at [170, 287] on div "Initial Application" at bounding box center [149, 284] width 58 height 10
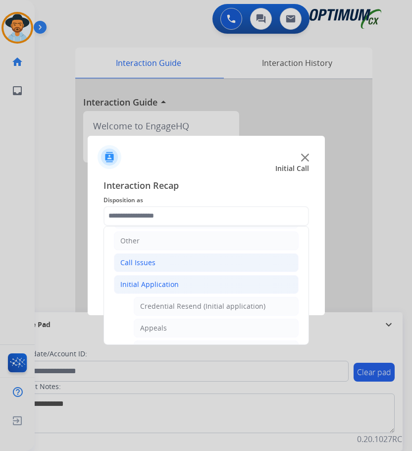
click at [150, 262] on div "Call Issues" at bounding box center [137, 263] width 35 height 10
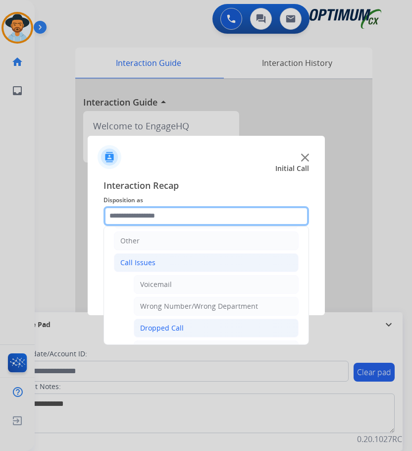
scroll to position [176, 0]
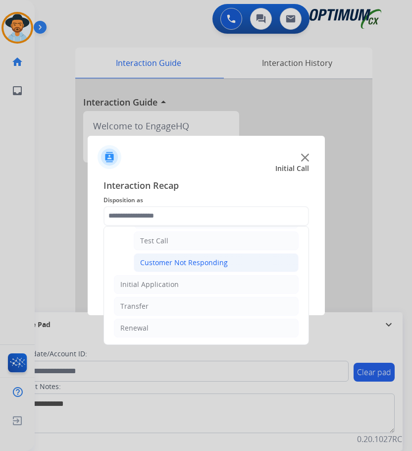
click at [183, 264] on div "Customer Not Responding" at bounding box center [184, 263] width 88 height 10
type input "**********"
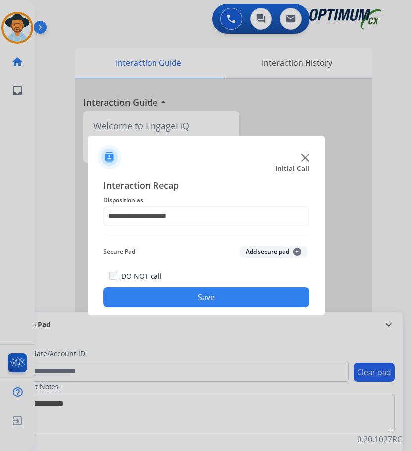
click at [185, 297] on button "Save" at bounding box center [207, 297] width 206 height 20
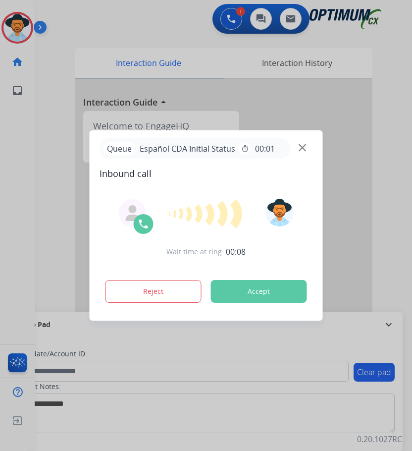
click at [244, 290] on button "Accept" at bounding box center [259, 291] width 96 height 23
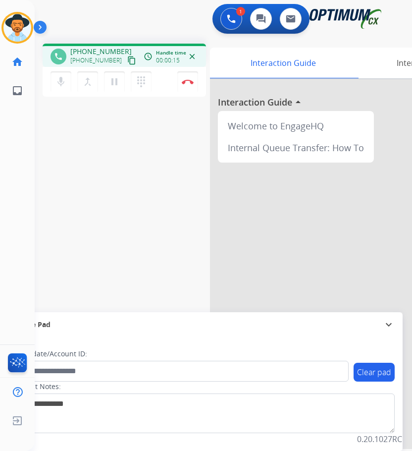
click at [105, 51] on span "[PHONE_NUMBER]" at bounding box center [100, 52] width 61 height 10
copy span "17734035418"
click at [103, 50] on span "[PHONE_NUMBER]" at bounding box center [100, 52] width 61 height 10
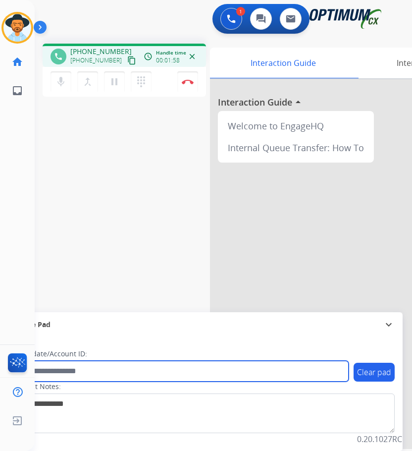
click at [84, 370] on input "text" at bounding box center [181, 371] width 336 height 21
paste input "**********"
type input "**********"
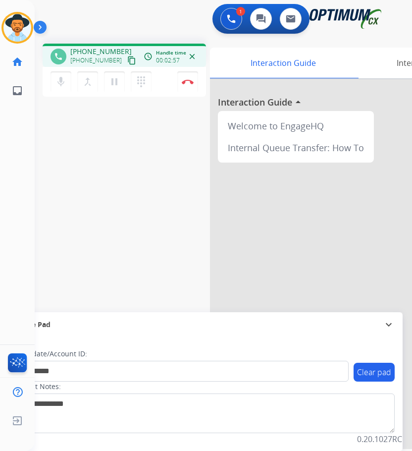
click at [161, 249] on div "**********" at bounding box center [212, 242] width 354 height 413
drag, startPoint x: 225, startPoint y: 24, endPoint x: 80, endPoint y: 197, distance: 225.0
click at [80, 197] on div "**********" at bounding box center [223, 225] width 377 height 451
click at [80, 197] on div "**********" at bounding box center [212, 242] width 354 height 413
click at [182, 83] on img at bounding box center [188, 81] width 12 height 5
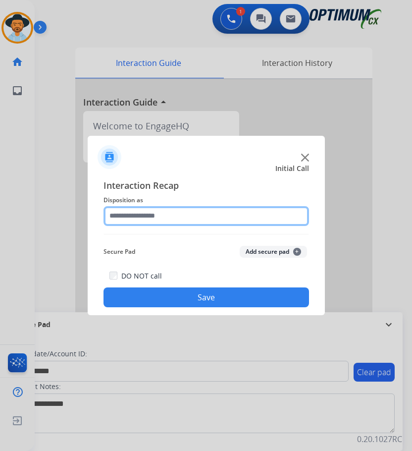
click at [186, 215] on input "text" at bounding box center [207, 216] width 206 height 20
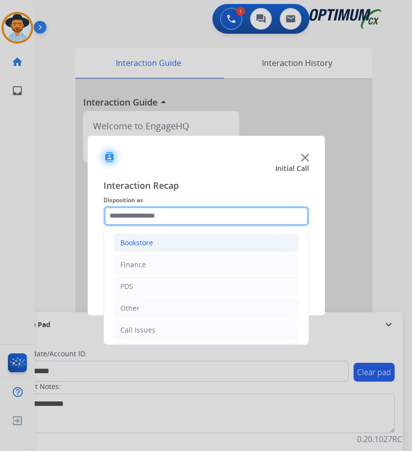
scroll to position [67, 0]
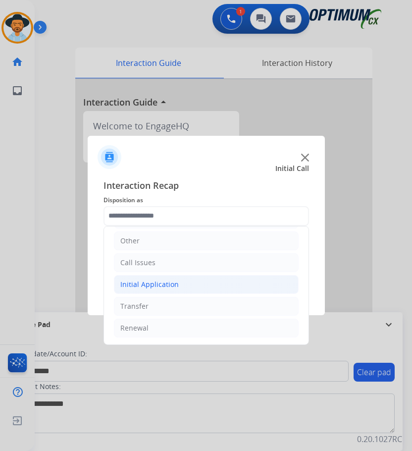
click at [183, 289] on li "Initial Application" at bounding box center [206, 284] width 185 height 19
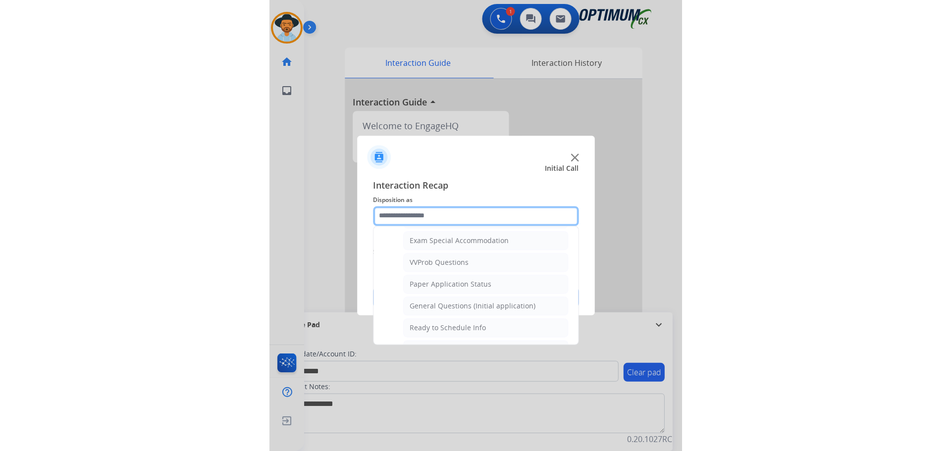
scroll to position [563, 0]
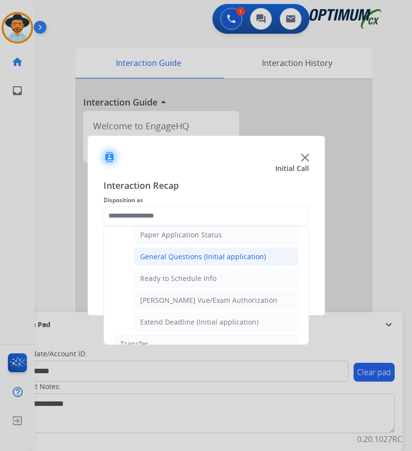
click at [191, 257] on div "General Questions (Initial application)" at bounding box center [203, 257] width 126 height 10
type input "**********"
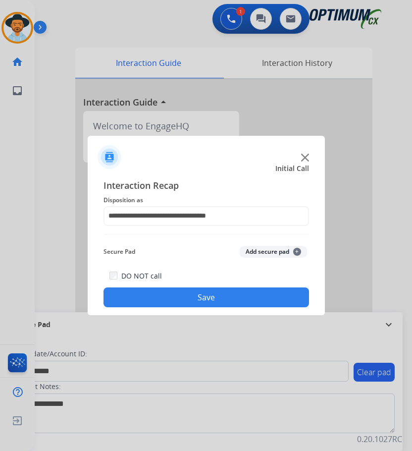
click at [179, 295] on button "Save" at bounding box center [207, 297] width 206 height 20
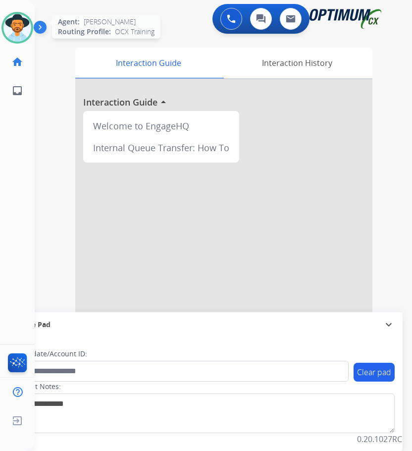
click at [12, 27] on img at bounding box center [17, 28] width 28 height 28
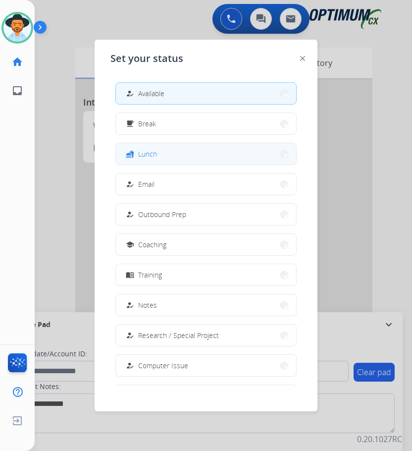
click at [159, 156] on button "fastfood Lunch" at bounding box center [206, 153] width 180 height 21
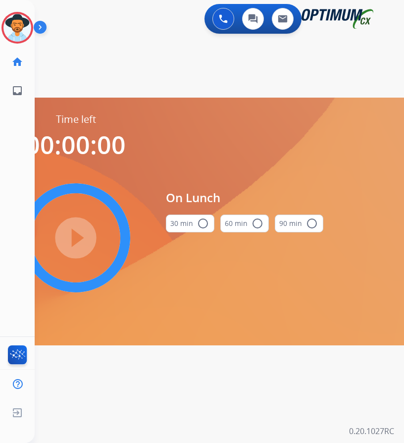
click at [205, 230] on button "30 min radio_button_unchecked" at bounding box center [190, 224] width 49 height 18
click at [82, 244] on mat-icon "play_circle_filled" at bounding box center [76, 238] width 12 height 12
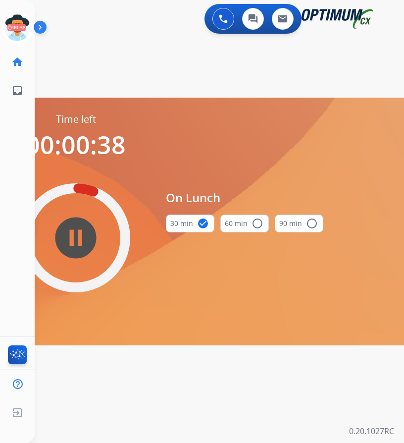
click at [172, 42] on div "swap_horiz Break voice bridge close_fullscreen Connect 3-Way Call merge_type Se…" at bounding box center [208, 60] width 346 height 48
click at [6, 23] on icon at bounding box center [17, 28] width 32 height 32
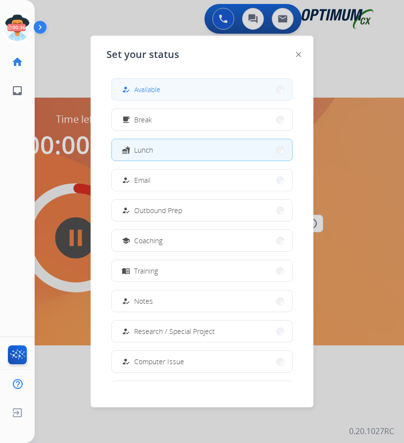
click at [161, 92] on span "Available" at bounding box center [147, 89] width 26 height 10
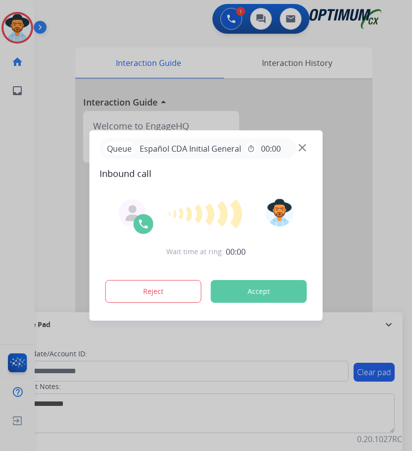
click at [101, 14] on div at bounding box center [206, 225] width 412 height 451
click at [263, 287] on button "Accept" at bounding box center [259, 291] width 96 height 23
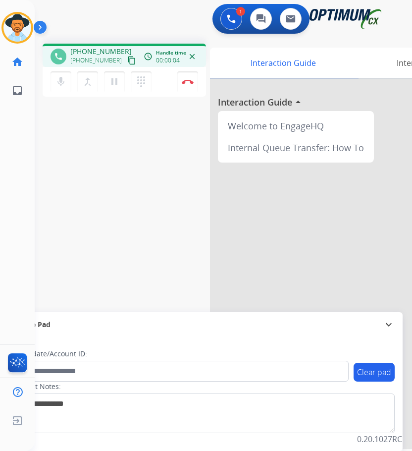
click at [105, 51] on span "+17083417122" at bounding box center [100, 52] width 61 height 10
copy span "17083417122"
click at [118, 83] on mat-icon "pause" at bounding box center [114, 82] width 12 height 12
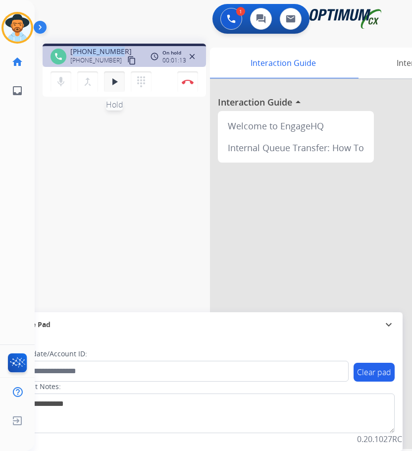
click at [110, 82] on mat-icon "play_arrow" at bounding box center [114, 82] width 12 height 12
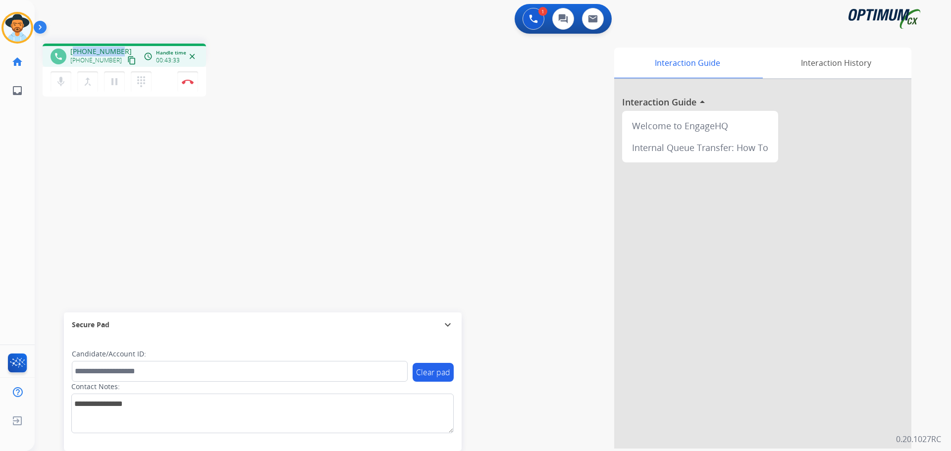
copy span "17083417122"
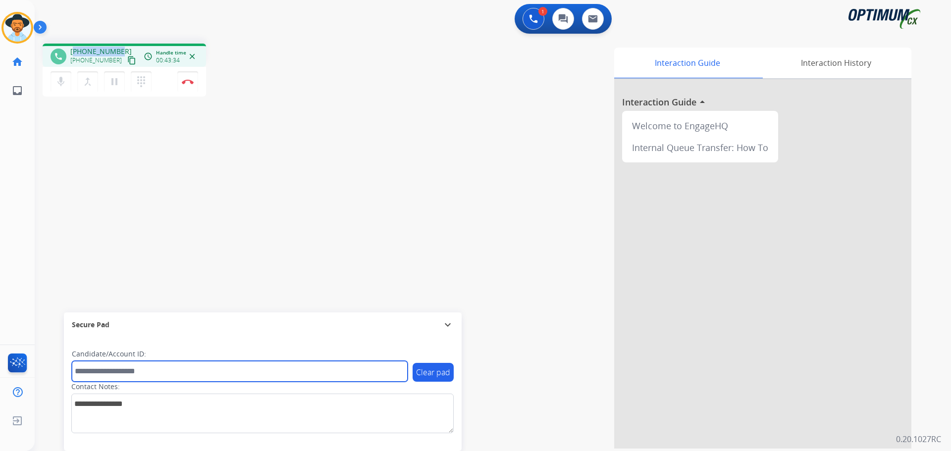
click at [222, 374] on input "text" at bounding box center [240, 371] width 336 height 21
paste input "**********"
type input "**********"
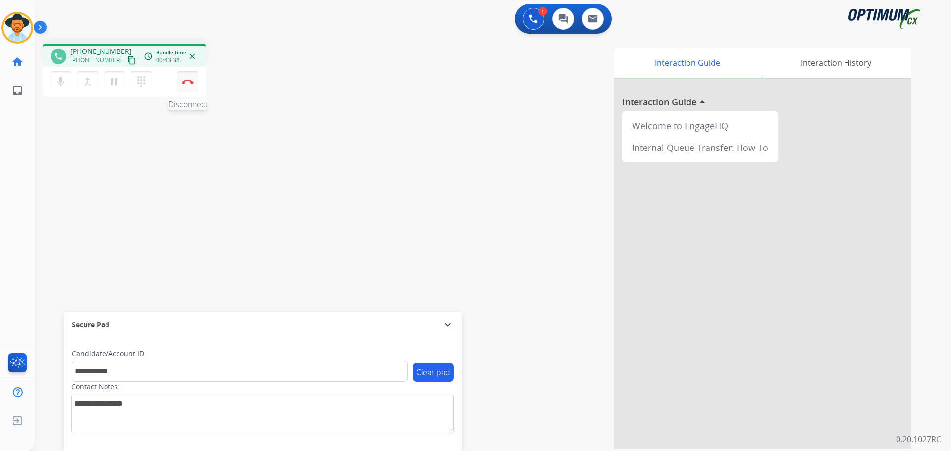
click at [187, 81] on img at bounding box center [188, 81] width 12 height 5
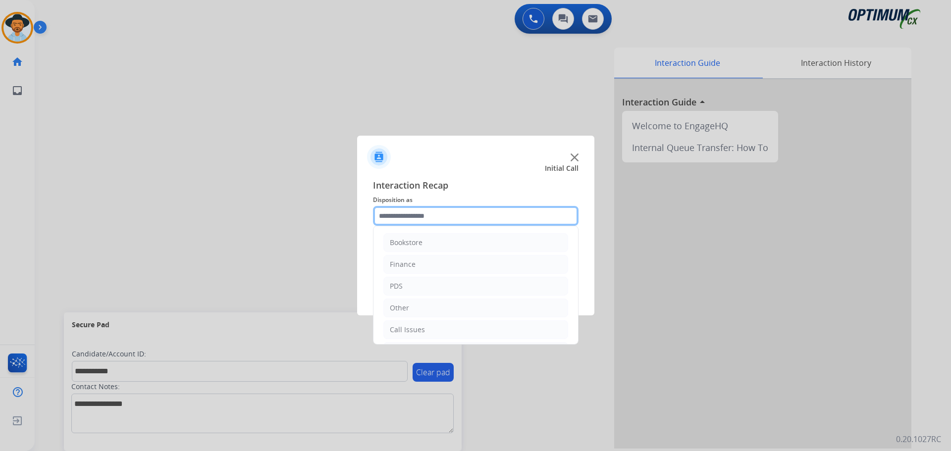
click at [412, 210] on input "text" at bounding box center [476, 216] width 206 height 20
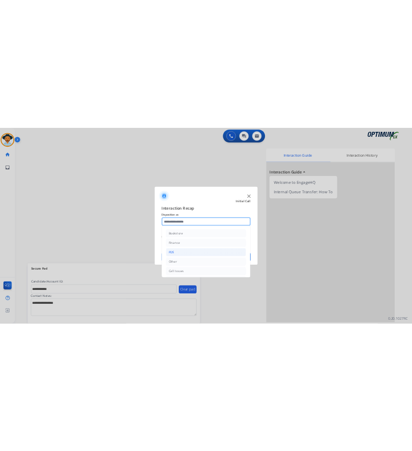
scroll to position [67, 0]
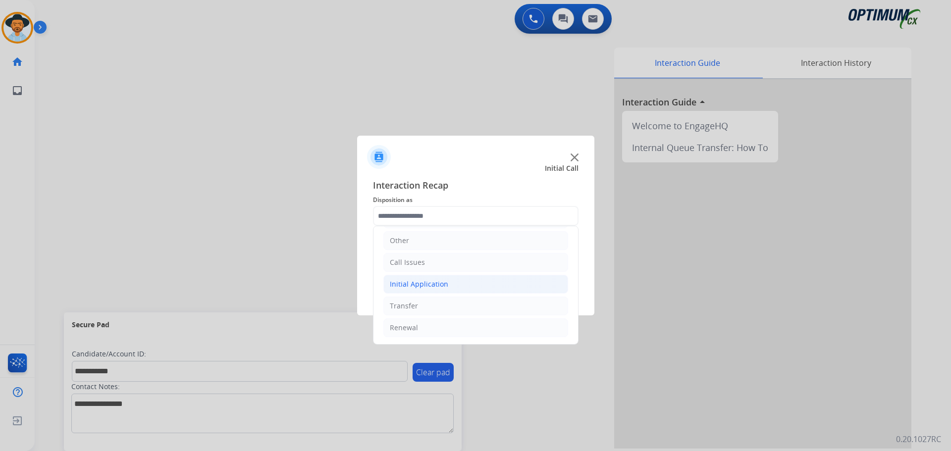
click at [412, 285] on li "Initial Application" at bounding box center [475, 284] width 185 height 19
click at [412, 304] on div "Credential Resend (Initial application)" at bounding box center [472, 306] width 125 height 10
type input "**********"
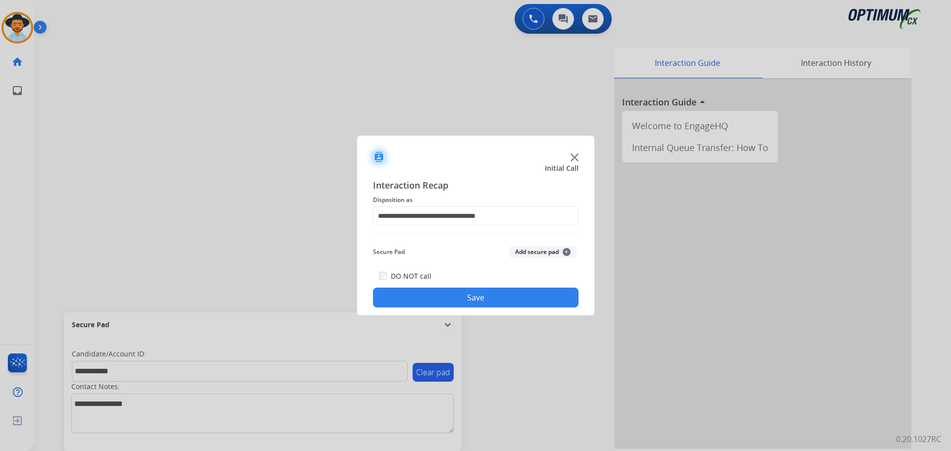
click at [412, 298] on button "Save" at bounding box center [476, 298] width 206 height 20
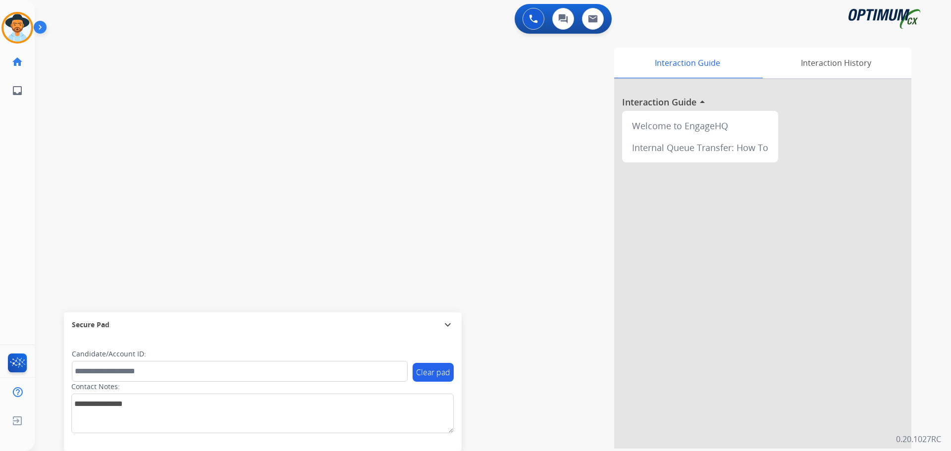
click at [377, 328] on div "Secure Pad" at bounding box center [263, 325] width 382 height 17
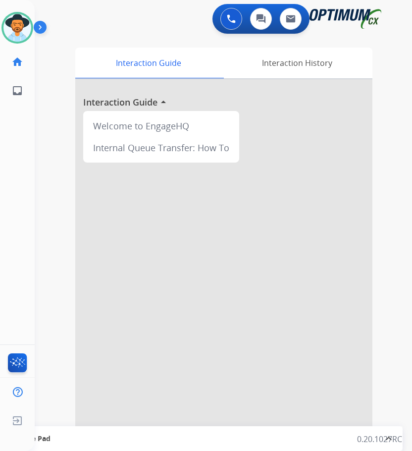
click at [46, 63] on div "swap_horiz Break voice bridge close_fullscreen Connect 3-Way Call merge_type Se…" at bounding box center [212, 242] width 354 height 413
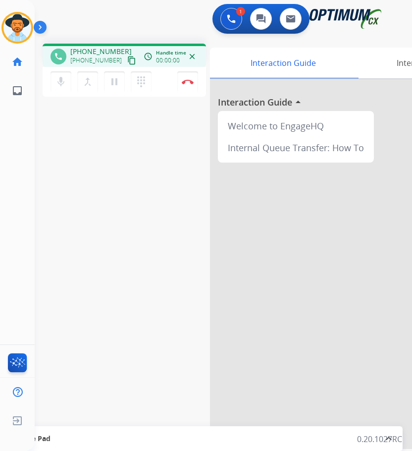
click at [156, 23] on div "1 Voice Interactions 0 Chat Interactions 0 Email Interactions" at bounding box center [216, 20] width 346 height 32
click at [102, 49] on span "+14045518622" at bounding box center [100, 52] width 61 height 10
copy span "14045518622"
click at [140, 169] on div "phone +14045518622 +14045518622 content_copy access_time Call metrics Queue 00:…" at bounding box center [212, 242] width 354 height 413
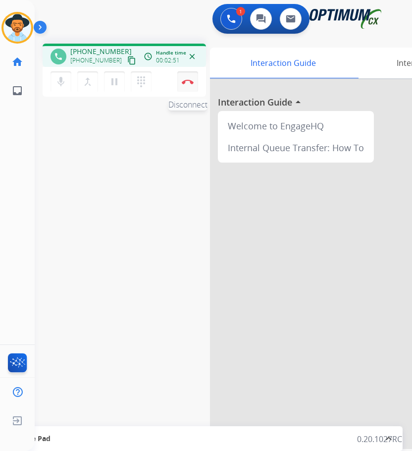
click at [187, 85] on button "Disconnect" at bounding box center [187, 81] width 21 height 21
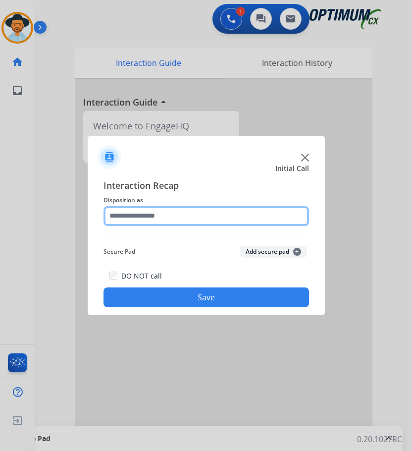
click at [167, 217] on input "text" at bounding box center [207, 216] width 206 height 20
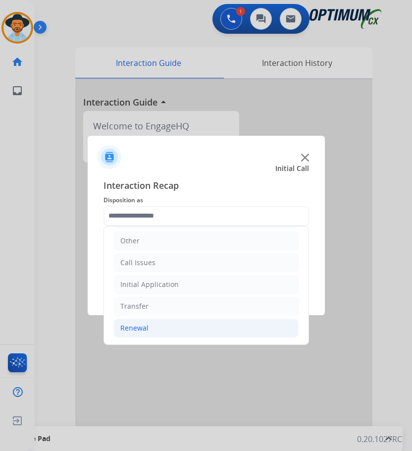
click at [132, 330] on div "Renewal" at bounding box center [134, 328] width 28 height 10
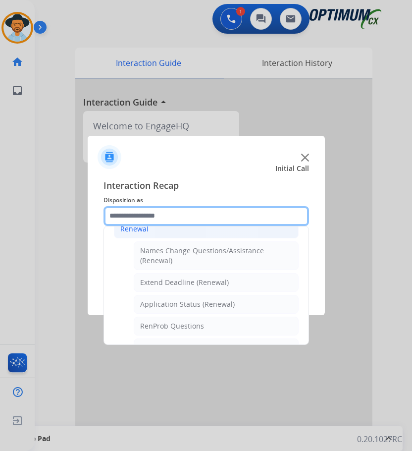
scroll to position [266, 0]
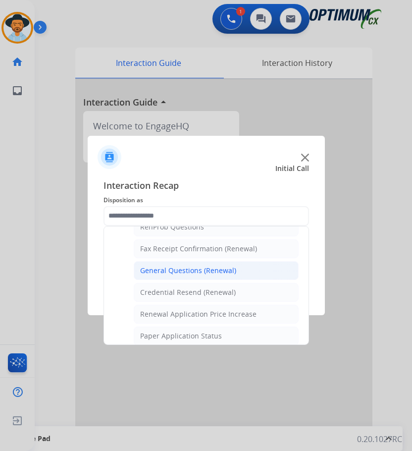
click at [201, 268] on div "General Questions (Renewal)" at bounding box center [188, 271] width 96 height 10
type input "**********"
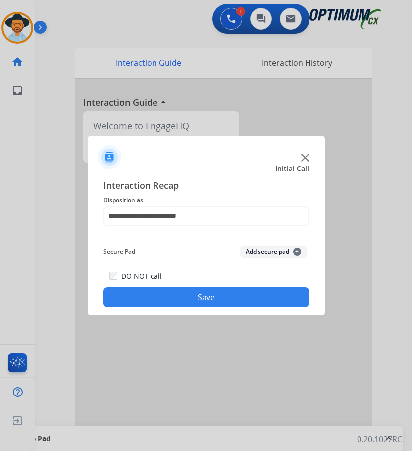
click at [178, 296] on button "Save" at bounding box center [207, 297] width 206 height 20
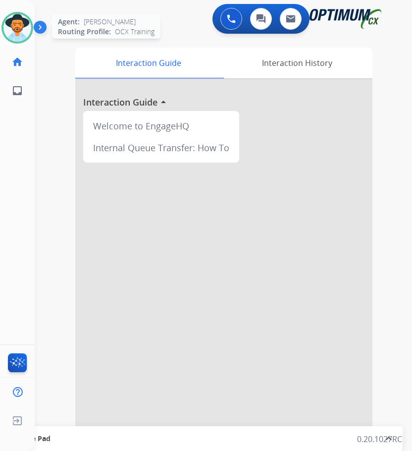
click at [15, 29] on img at bounding box center [17, 28] width 28 height 28
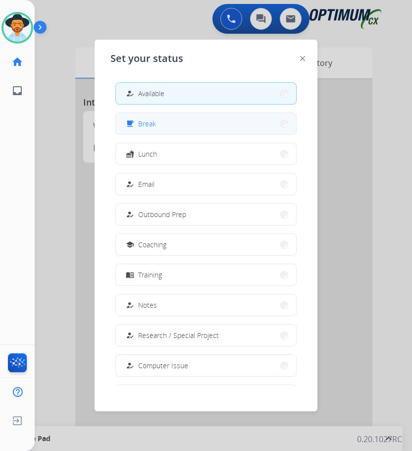
click at [161, 126] on button "free_breakfast Break" at bounding box center [206, 123] width 180 height 21
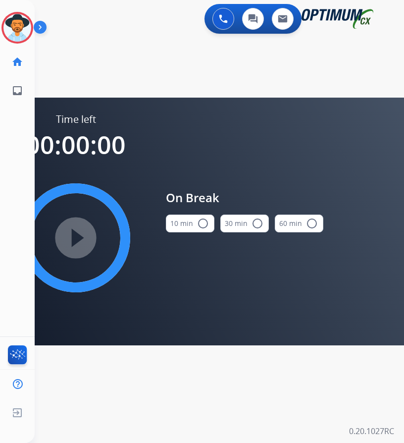
click at [201, 219] on mat-icon "radio_button_unchecked" at bounding box center [203, 223] width 12 height 12
click at [78, 236] on mat-icon "play_circle_filled" at bounding box center [76, 238] width 12 height 12
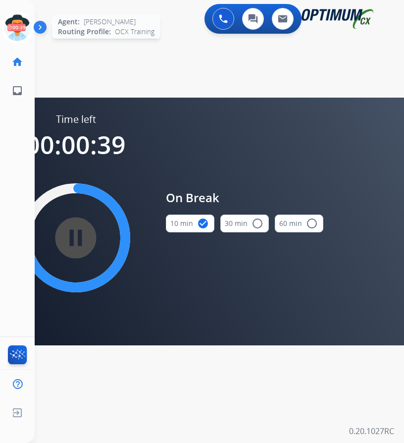
click at [21, 28] on icon at bounding box center [17, 28] width 32 height 32
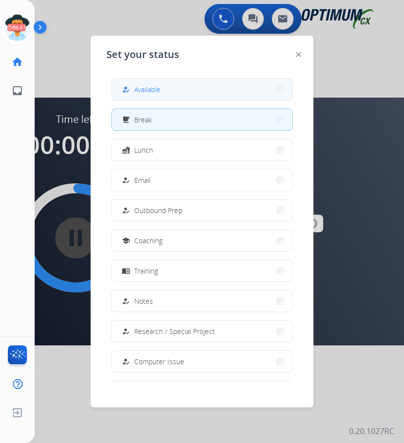
click at [164, 89] on button "how_to_reg Available" at bounding box center [202, 89] width 180 height 21
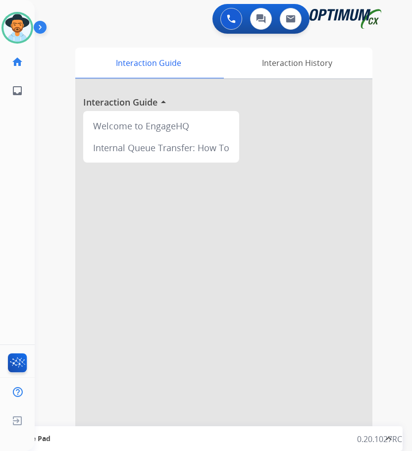
click at [144, 23] on div "0 Voice Interactions 0 Chat Interactions 0 Email Interactions" at bounding box center [216, 20] width 346 height 32
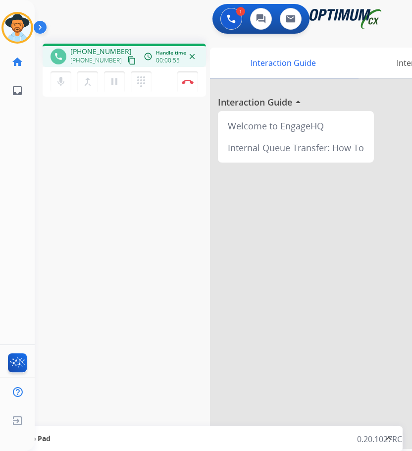
click at [87, 52] on span "+16125581481" at bounding box center [100, 52] width 61 height 10
copy span "16125581481"
click at [142, 165] on div "phone +16125581481 +16125581481 content_copy access_time Call metrics Queue 00:…" at bounding box center [212, 242] width 354 height 413
click at [113, 83] on mat-icon "pause" at bounding box center [114, 82] width 12 height 12
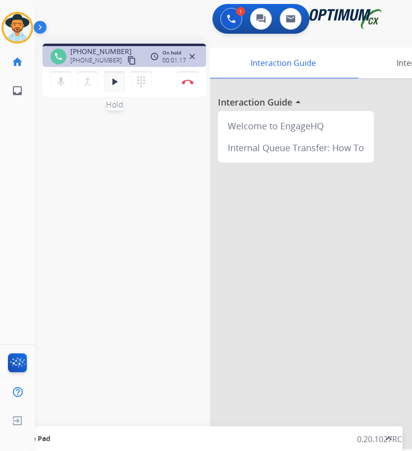
click at [111, 86] on mat-icon "play_arrow" at bounding box center [114, 82] width 12 height 12
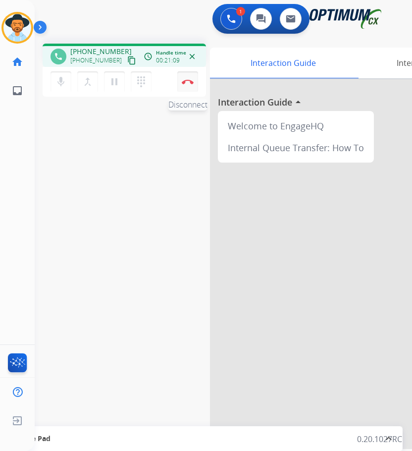
click at [185, 77] on button "Disconnect" at bounding box center [187, 81] width 21 height 21
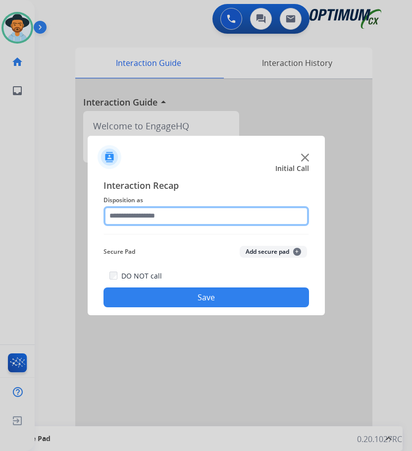
click at [203, 217] on input "text" at bounding box center [207, 216] width 206 height 20
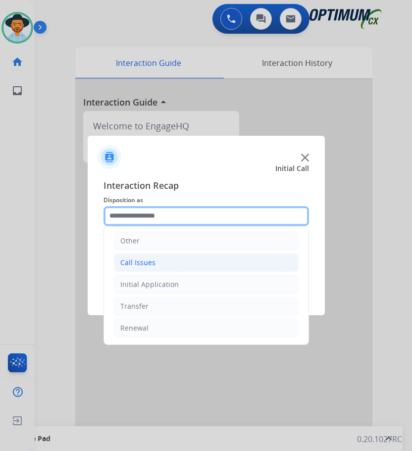
scroll to position [0, 0]
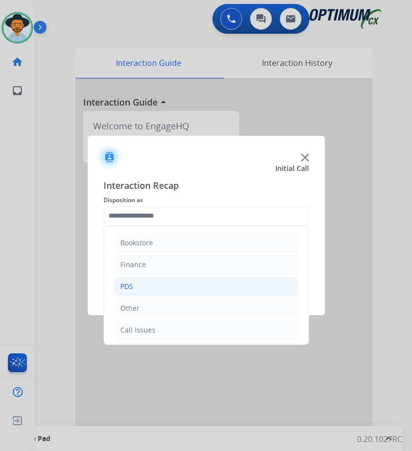
click at [133, 286] on li "PDS" at bounding box center [206, 286] width 185 height 19
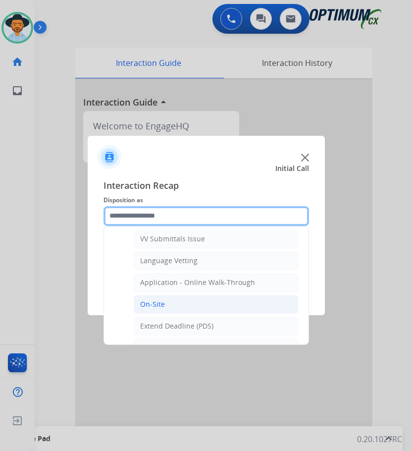
scroll to position [248, 0]
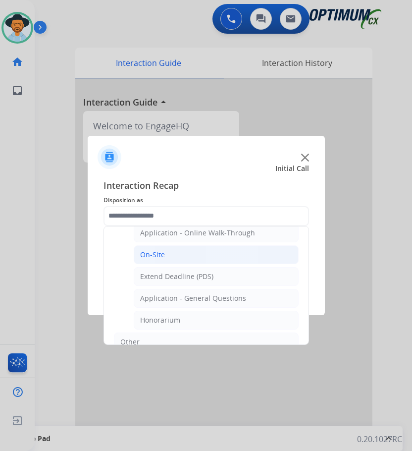
click at [191, 296] on div "Application - General Questions" at bounding box center [193, 298] width 106 height 10
type input "**********"
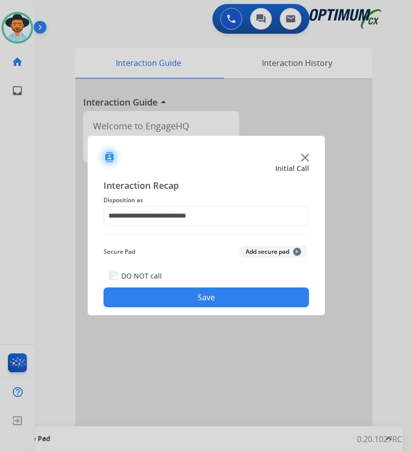
click at [191, 296] on button "Save" at bounding box center [207, 297] width 206 height 20
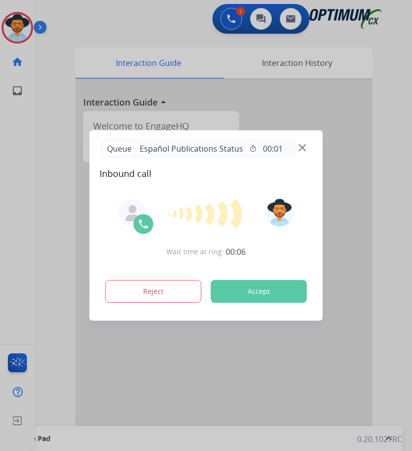
click at [184, 35] on div at bounding box center [206, 225] width 412 height 451
click at [267, 291] on button "Accept" at bounding box center [259, 291] width 96 height 23
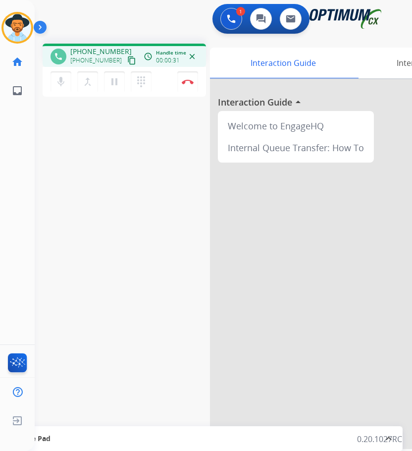
click at [97, 49] on span "+17868866701" at bounding box center [100, 52] width 61 height 10
copy span "17868866701"
click at [93, 214] on div "phone +17868866701 +17868866701 content_copy access_time Call metrics Queue 00:…" at bounding box center [212, 242] width 354 height 413
click at [228, 20] on img at bounding box center [231, 18] width 9 height 9
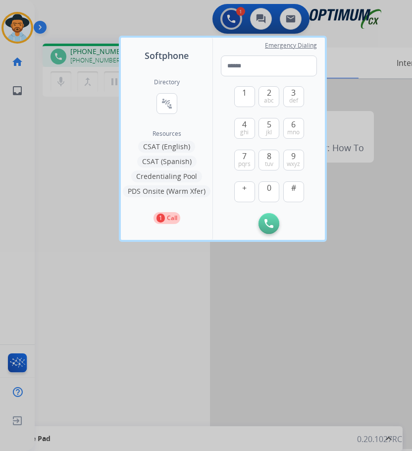
click at [95, 150] on div at bounding box center [206, 225] width 412 height 451
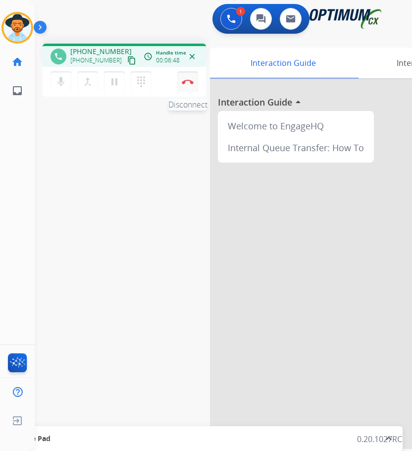
click at [182, 80] on img at bounding box center [188, 81] width 12 height 5
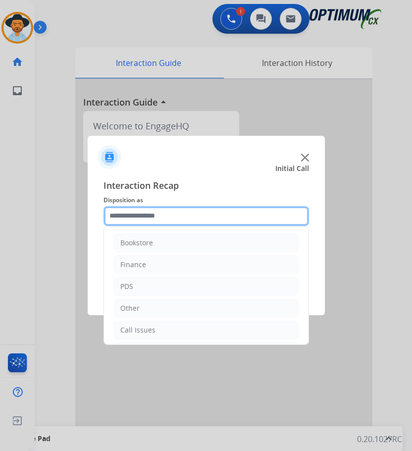
click at [139, 220] on input "text" at bounding box center [207, 216] width 206 height 20
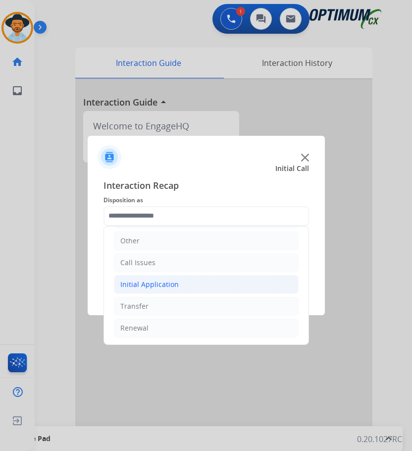
click at [192, 279] on li "Initial Application" at bounding box center [206, 284] width 185 height 19
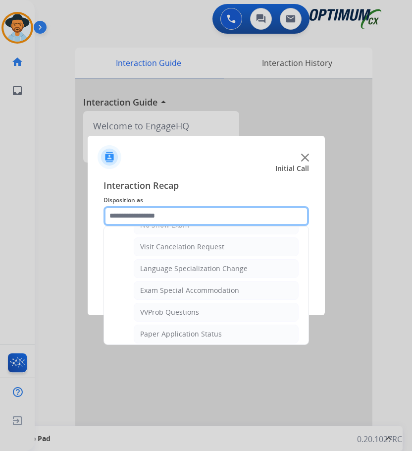
scroll to position [563, 0]
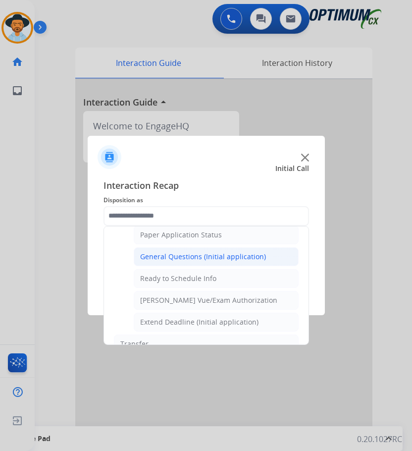
click at [192, 260] on div "General Questions (Initial application)" at bounding box center [203, 257] width 126 height 10
type input "**********"
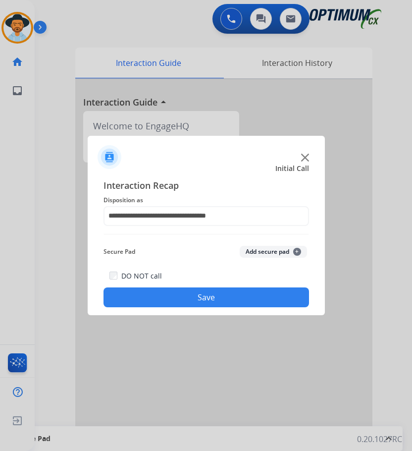
click at [151, 296] on button "Save" at bounding box center [207, 297] width 206 height 20
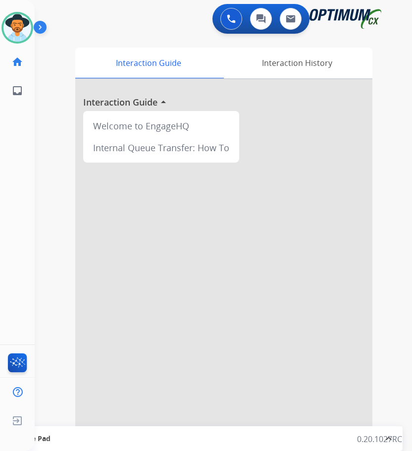
click at [203, 264] on div at bounding box center [223, 264] width 297 height 370
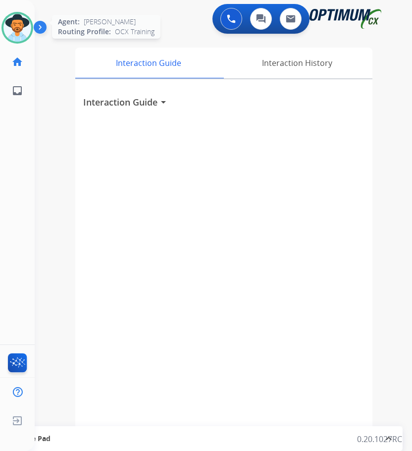
click at [23, 21] on img at bounding box center [17, 28] width 28 height 28
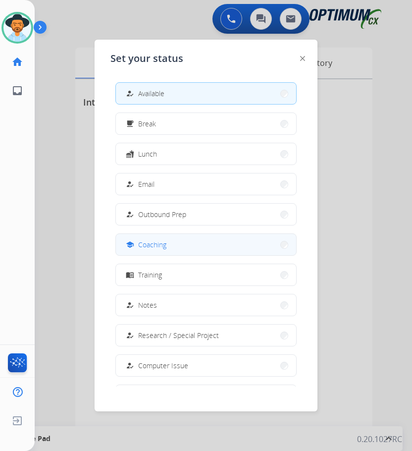
scroll to position [94, 0]
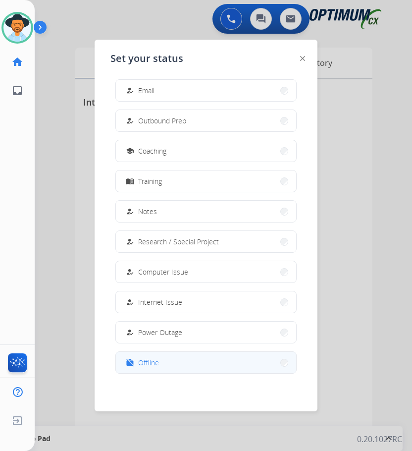
click at [141, 359] on div "work_off Offline" at bounding box center [141, 363] width 35 height 12
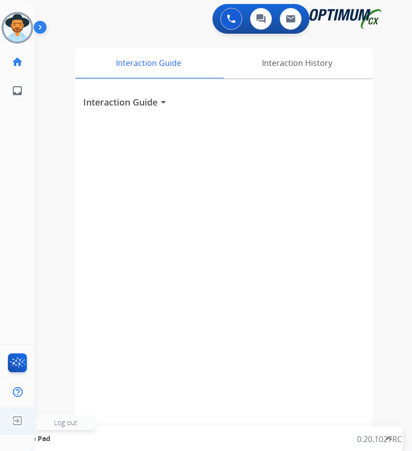
click at [18, 422] on img at bounding box center [17, 420] width 18 height 19
